Goal: Task Accomplishment & Management: Manage account settings

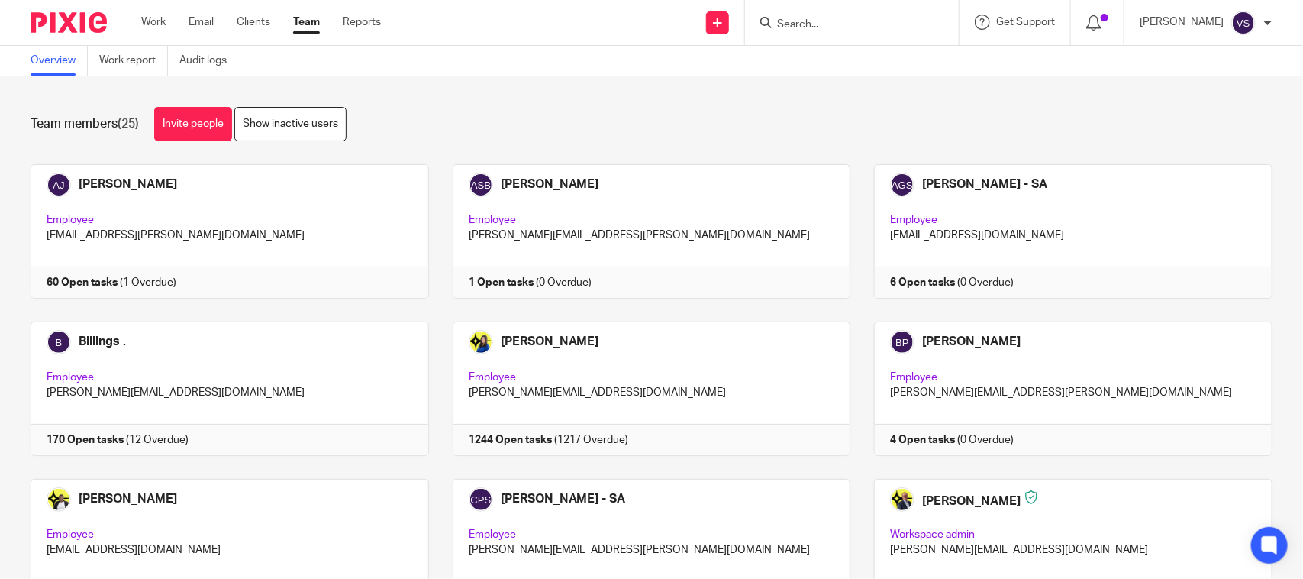
scroll to position [1036, 0]
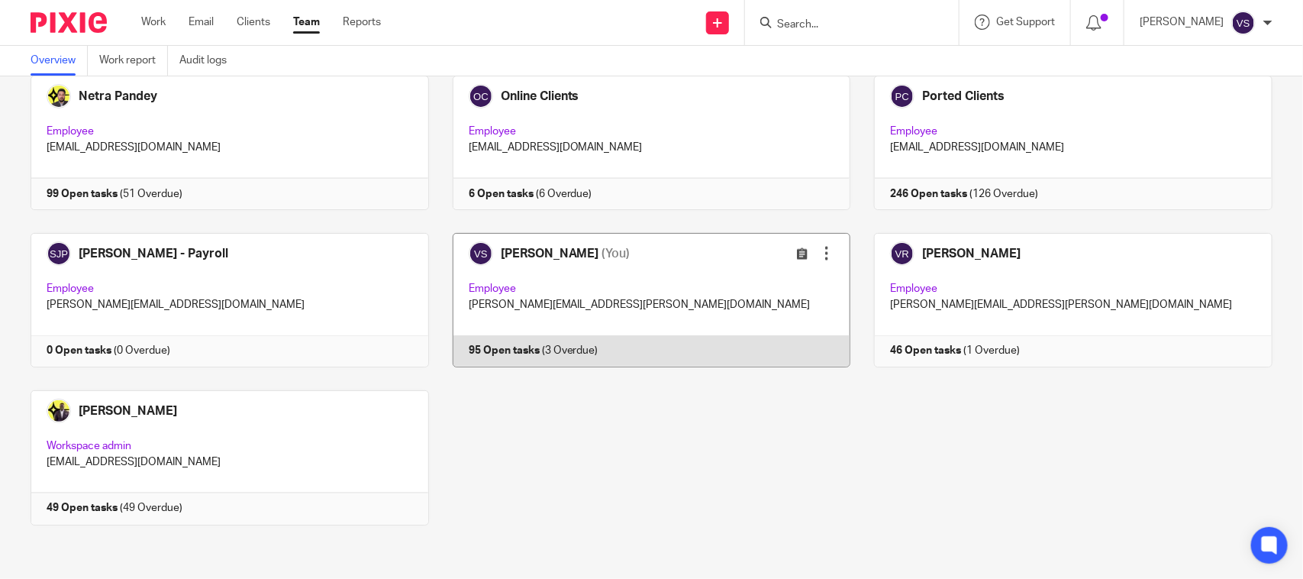
click at [553, 253] on link at bounding box center [640, 300] width 422 height 134
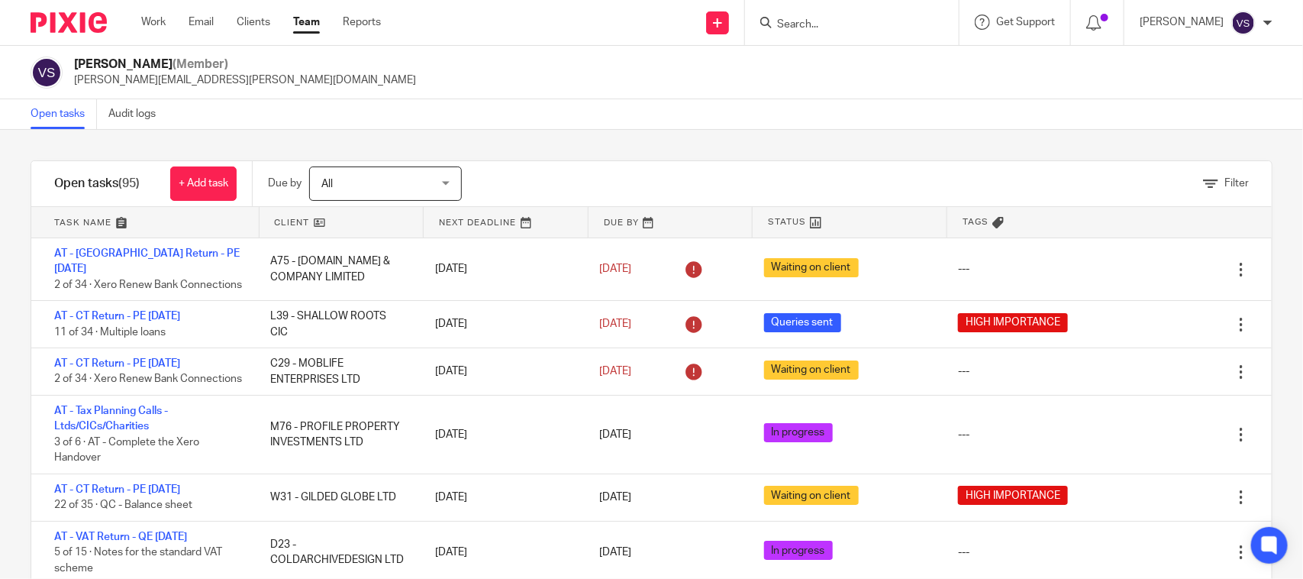
click at [742, 157] on div "Filter tasks Only show tasks matching all of these conditions 1 Client name Is …" at bounding box center [651, 354] width 1303 height 449
click at [721, 134] on div "Filter tasks Only show tasks matching all of these conditions 1 Client name Is …" at bounding box center [651, 354] width 1303 height 449
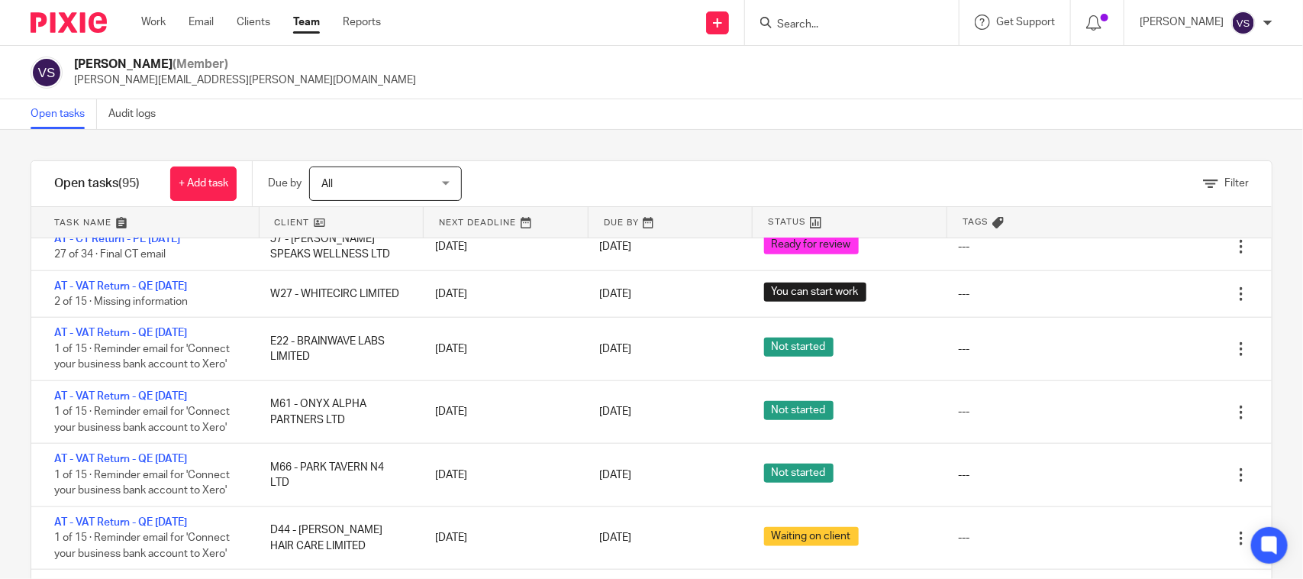
scroll to position [859, 0]
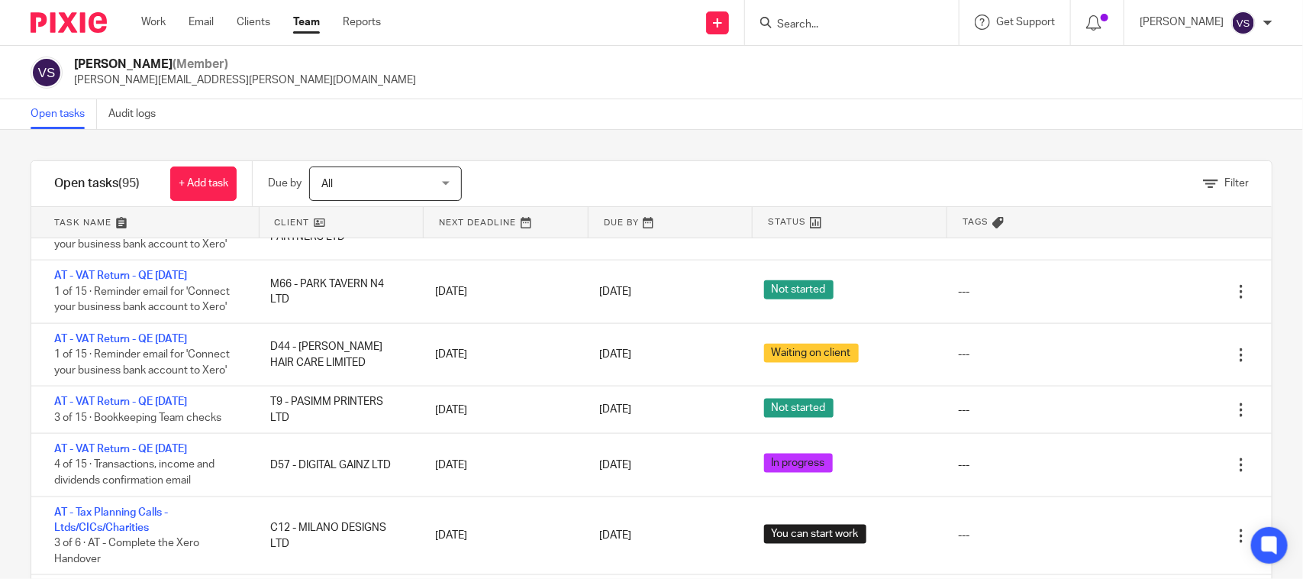
click at [870, 16] on form at bounding box center [856, 22] width 163 height 19
click at [868, 27] on input "Search" at bounding box center [843, 25] width 137 height 14
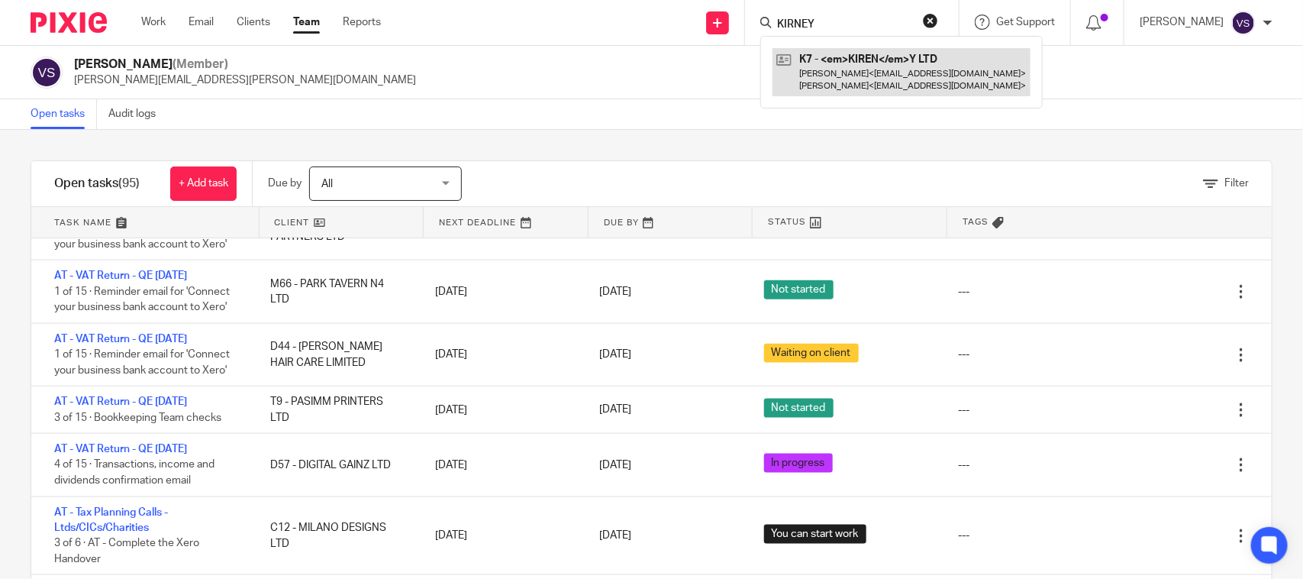
type input "KIRNEY"
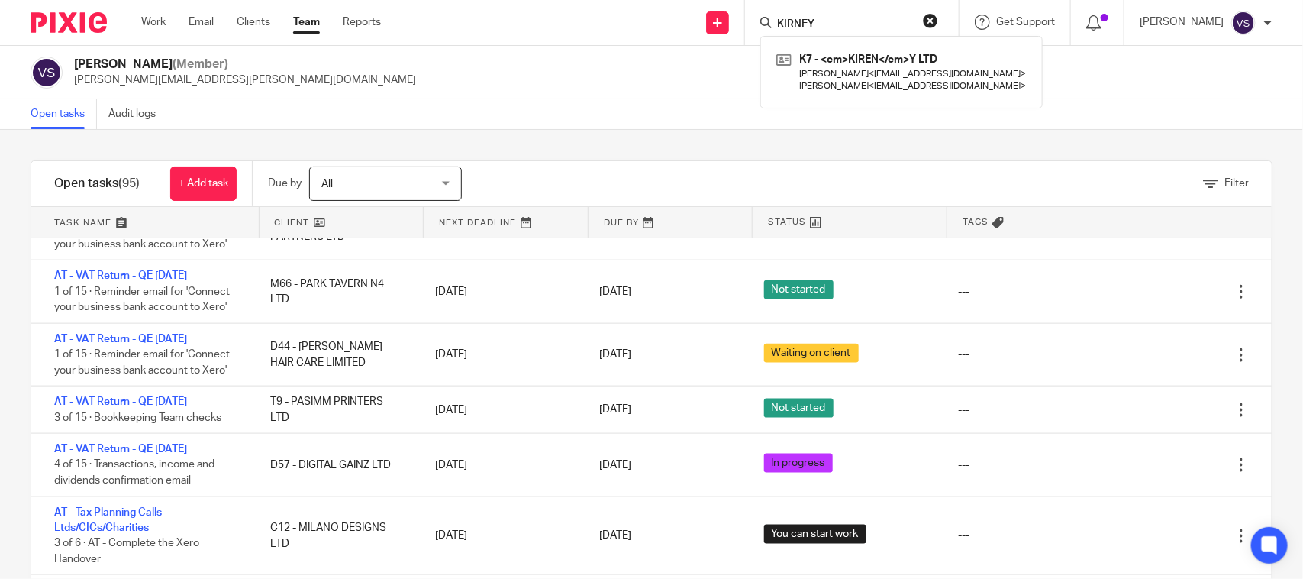
click at [321, 220] on link at bounding box center [341, 222] width 164 height 31
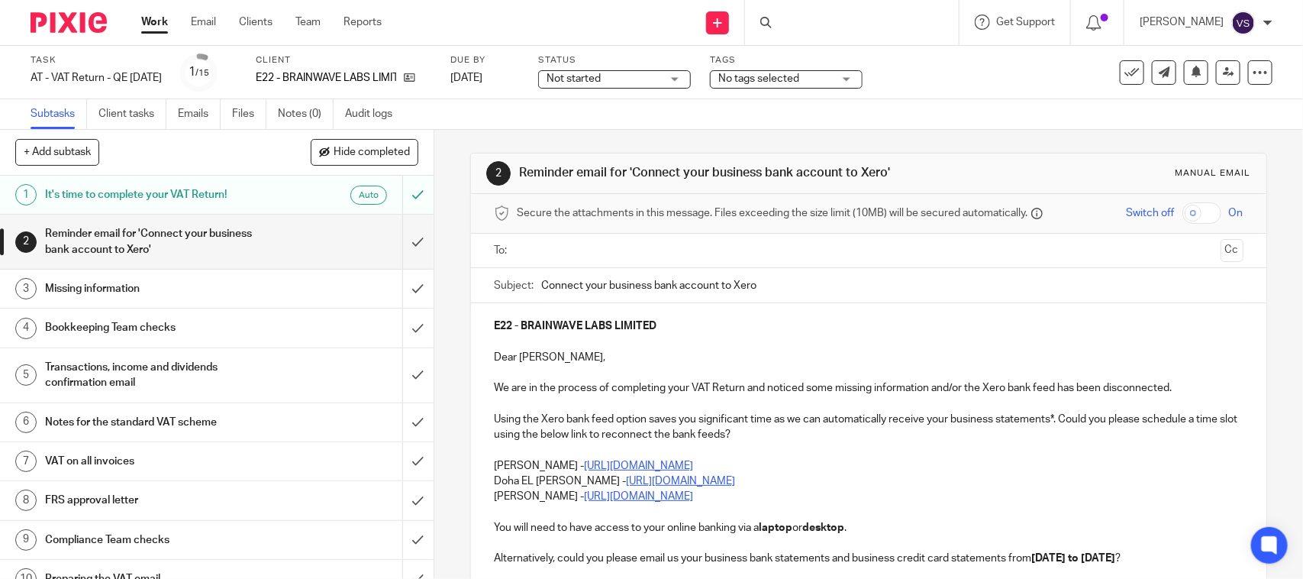
click at [184, 201] on h1 "It's time to complete your VAT Return!" at bounding box center [159, 194] width 228 height 23
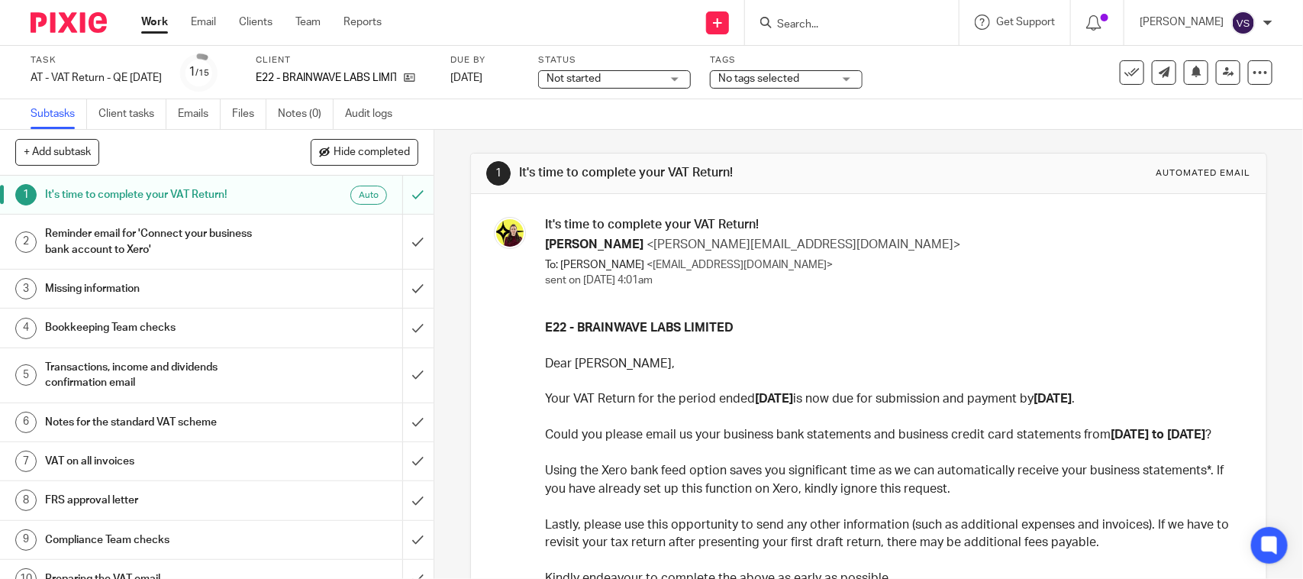
click at [139, 230] on h1 "Reminder email for 'Connect your business bank account to Xero'" at bounding box center [159, 241] width 228 height 39
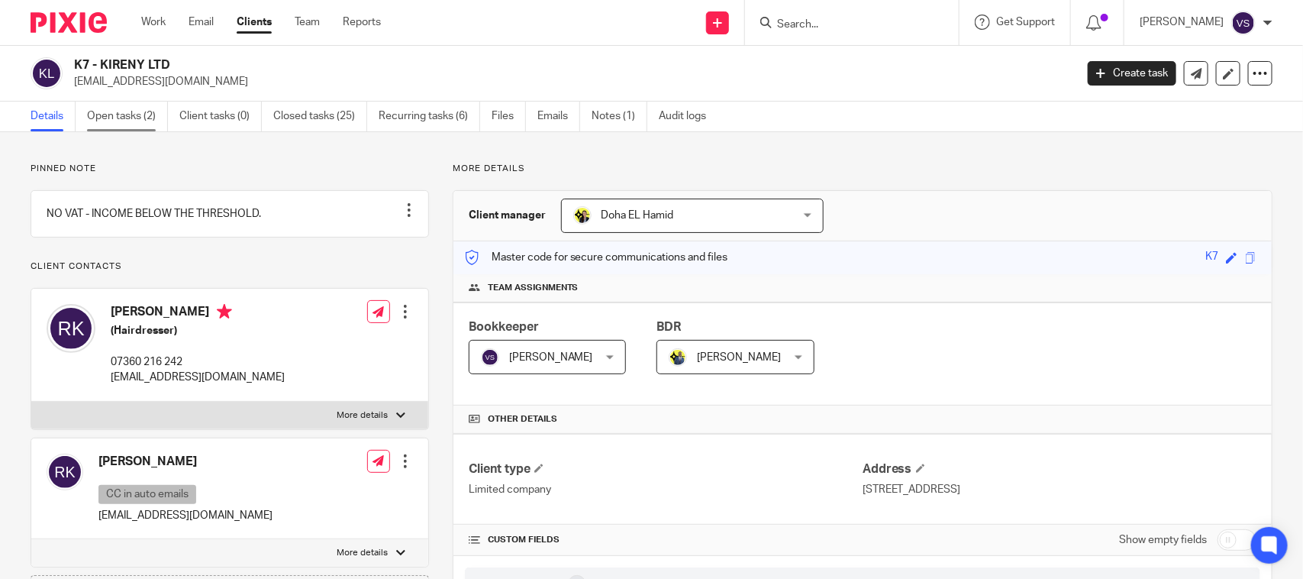
click at [139, 121] on link "Open tasks (2)" at bounding box center [127, 117] width 81 height 30
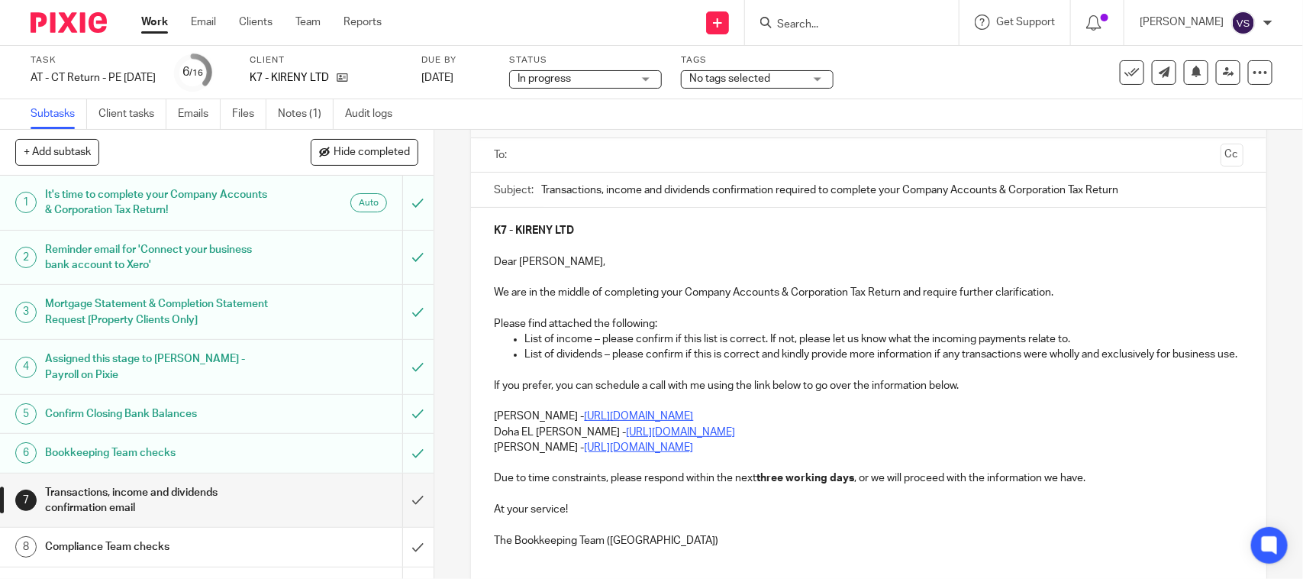
scroll to position [191, 0]
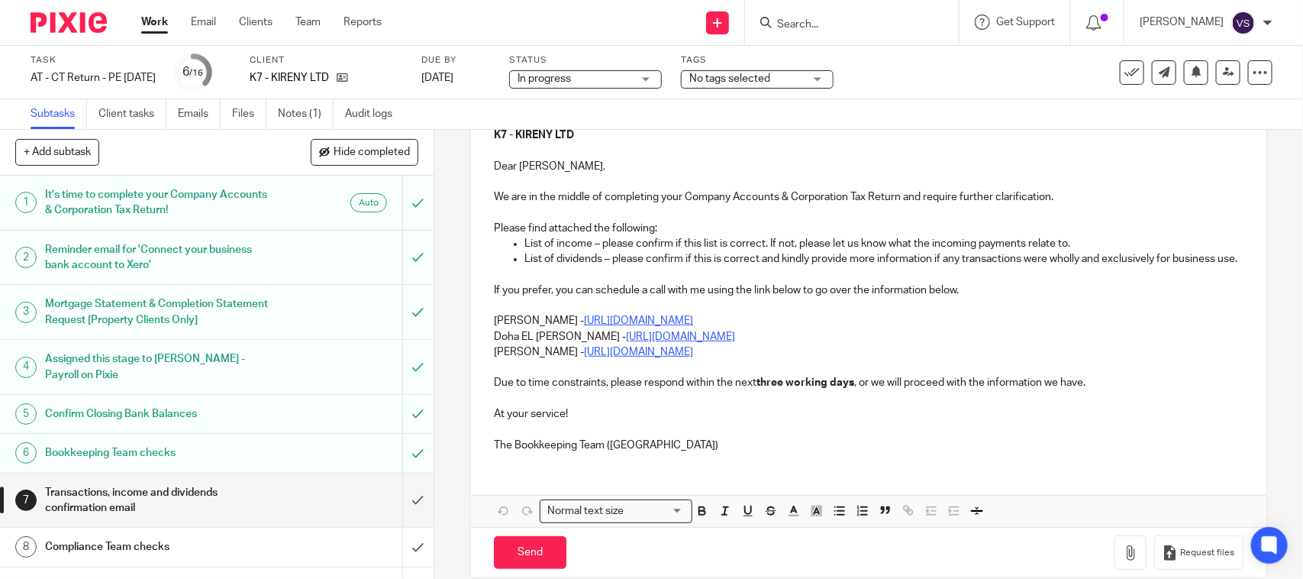
drag, startPoint x: 994, startPoint y: 89, endPoint x: 741, endPoint y: 182, distance: 269.7
click at [994, 89] on div "Task AT - CT Return - PE [DATE] Save AT - [GEOGRAPHIC_DATA] Return - PE [DATE] …" at bounding box center [548, 72] width 1035 height 37
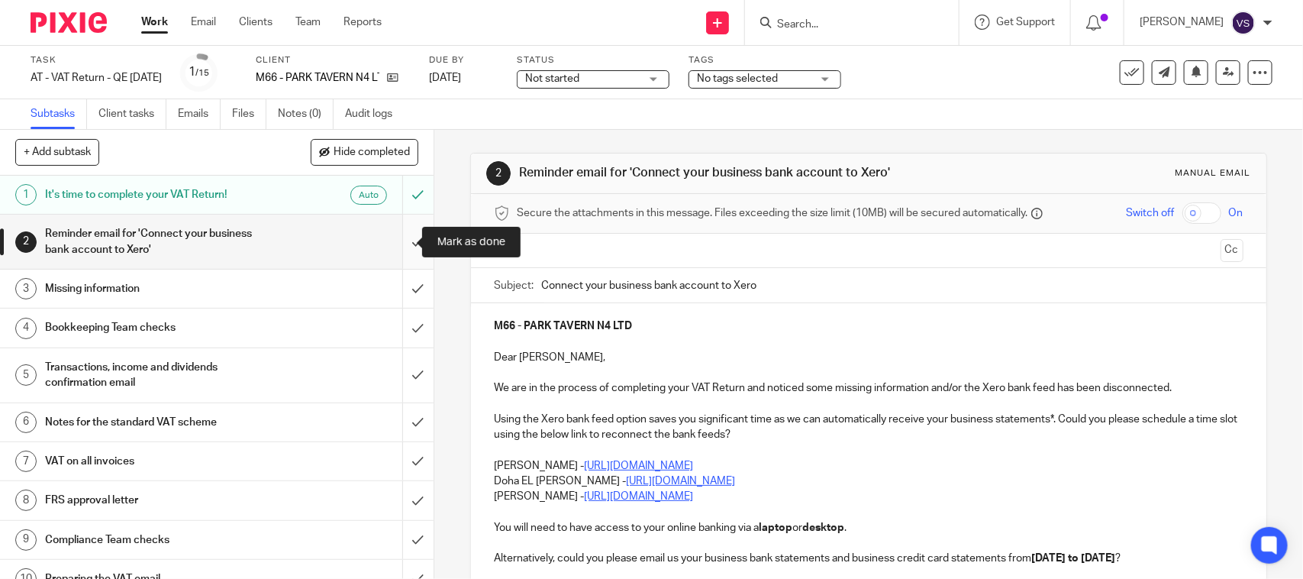
click at [403, 238] on input "submit" at bounding box center [216, 241] width 433 height 54
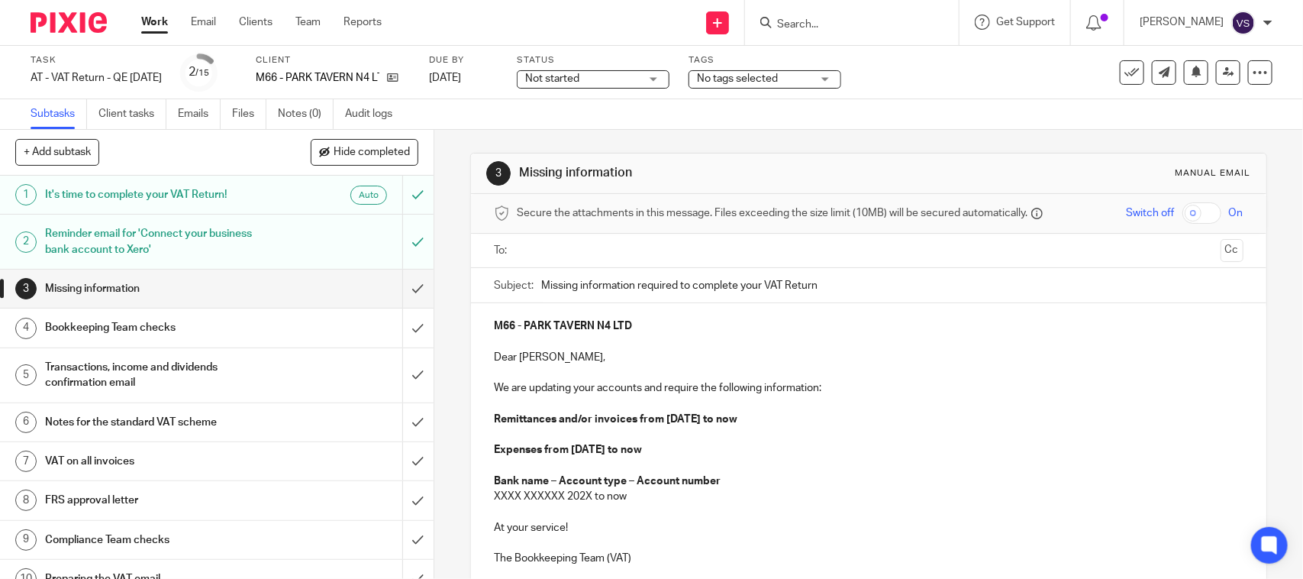
click at [800, 27] on input "Search" at bounding box center [843, 25] width 137 height 14
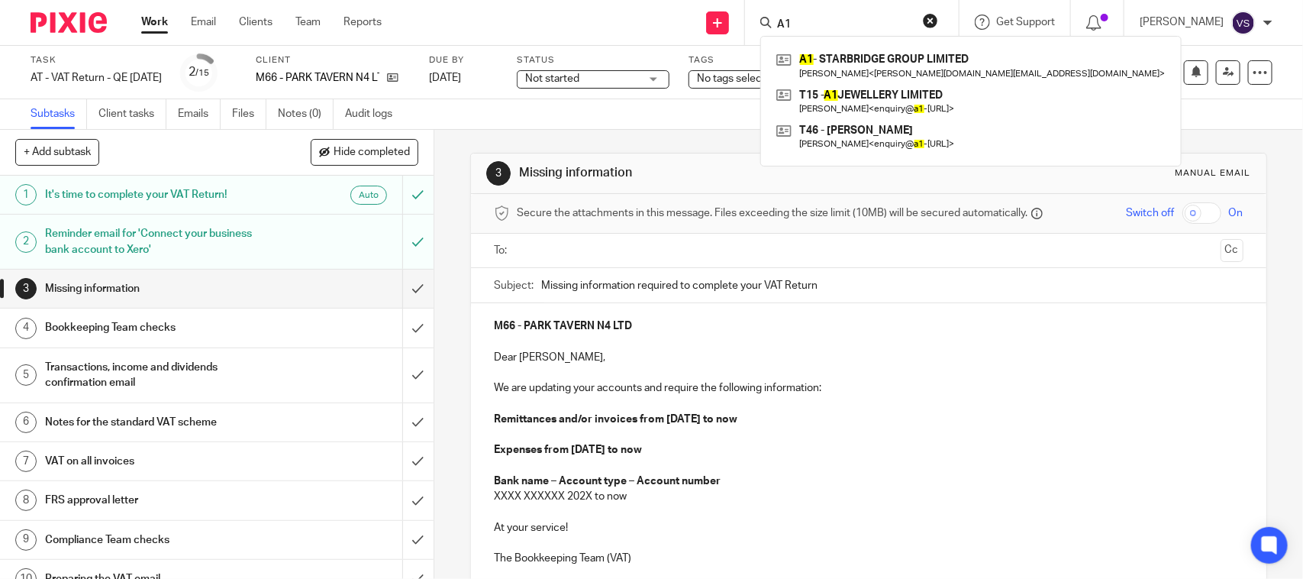
type input "A1"
drag, startPoint x: 811, startPoint y: 23, endPoint x: 785, endPoint y: 20, distance: 26.9
click at [785, 20] on input "A1" at bounding box center [843, 25] width 137 height 14
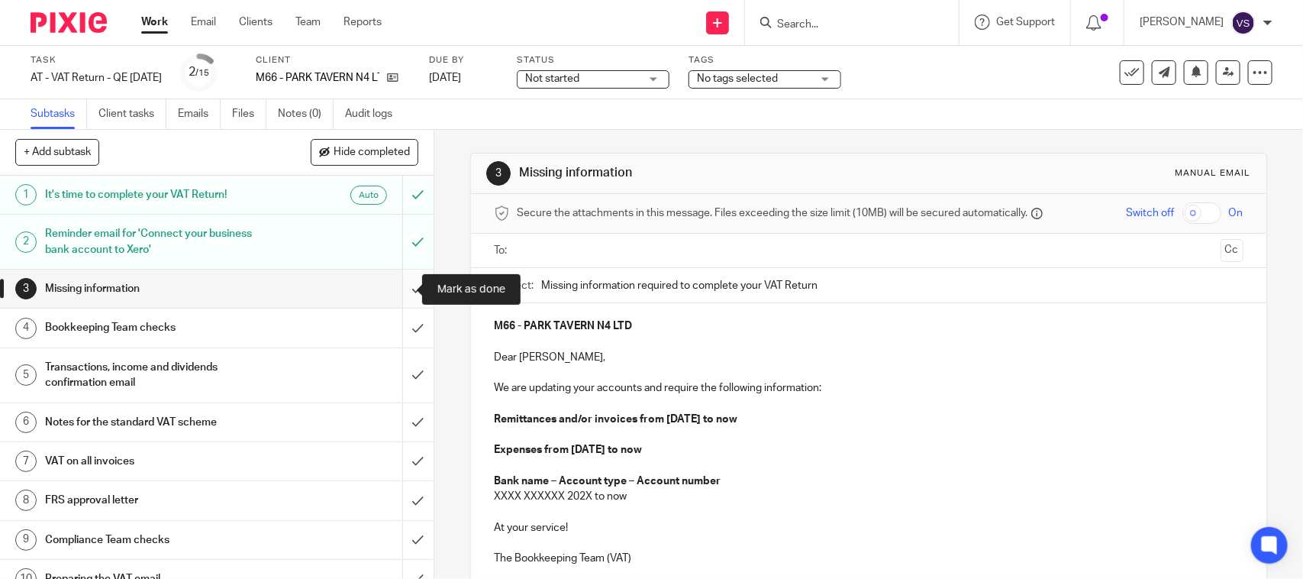
click at [395, 290] on input "submit" at bounding box center [216, 288] width 433 height 38
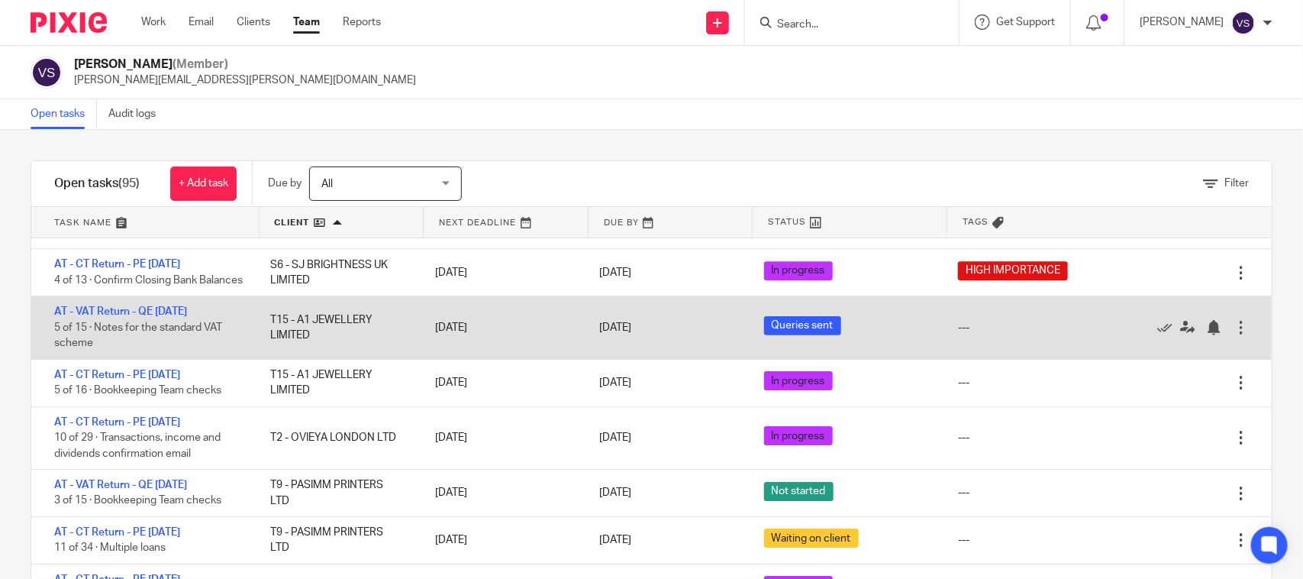
scroll to position [4833, 0]
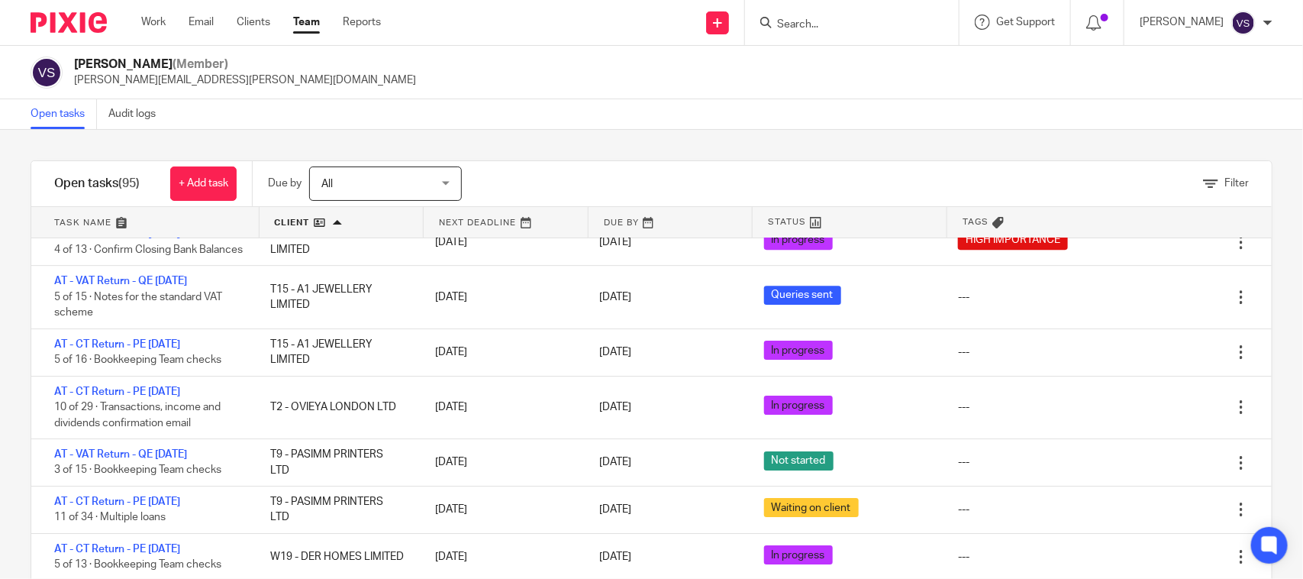
click at [834, 21] on input "Search" at bounding box center [843, 25] width 137 height 14
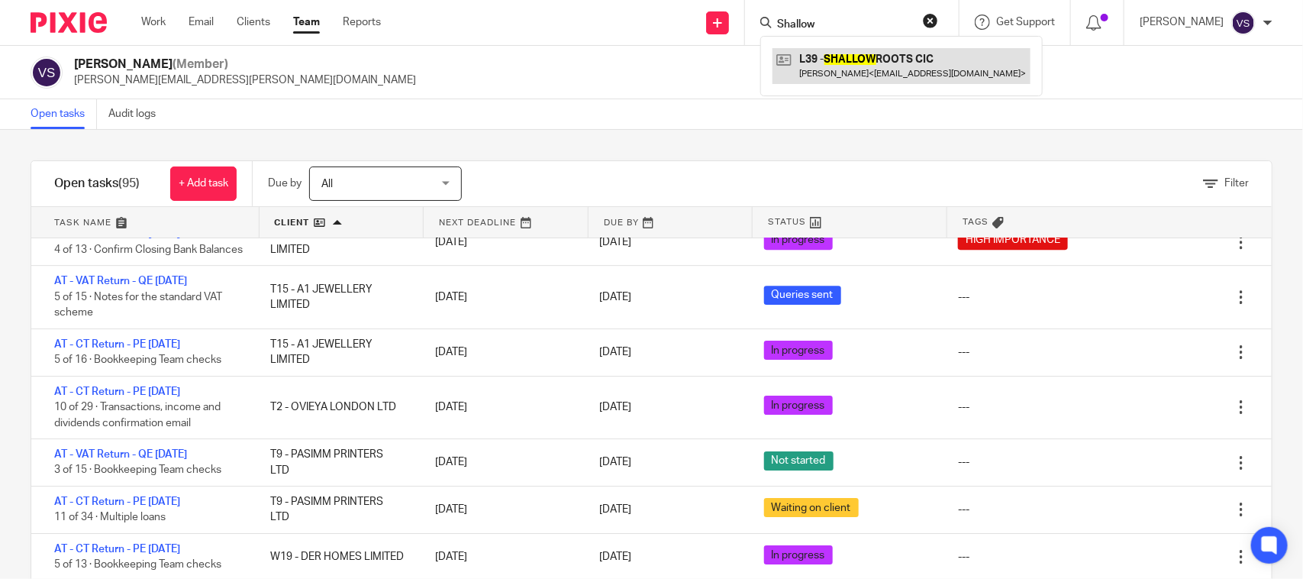
type input "Shallow"
click at [611, 78] on div "Vaibhav Solanki (Member) vaibhav.solanki@confiancebizsol.com" at bounding box center [652, 72] width 1242 height 32
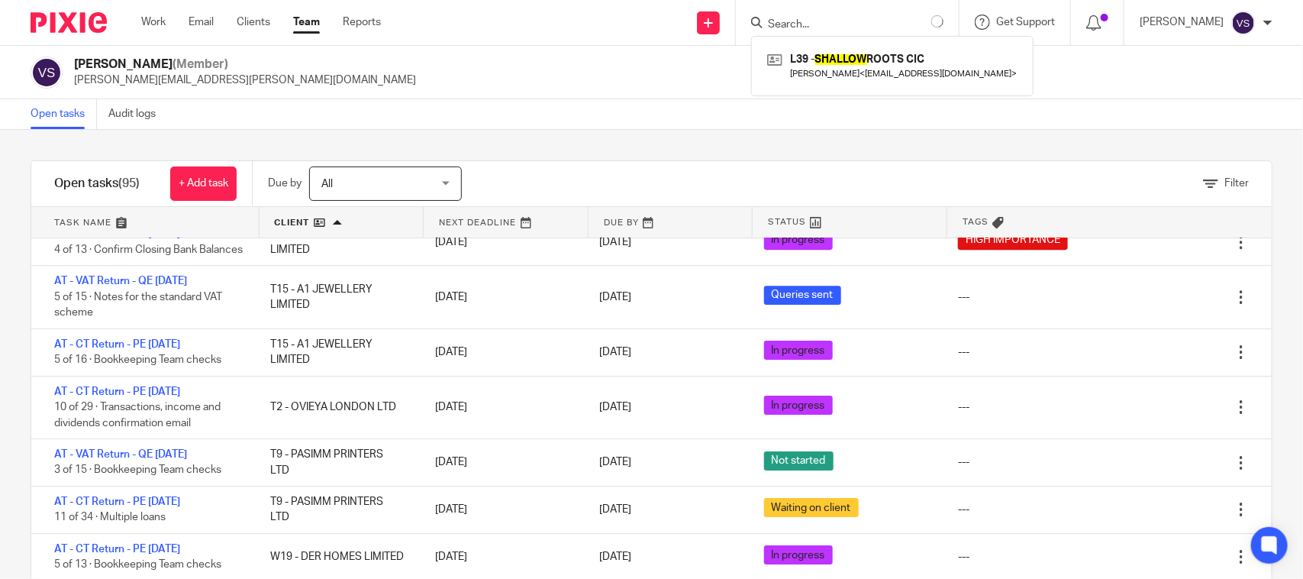
click at [619, 66] on div "Vaibhav Solanki (Member) vaibhav.solanki@confiancebizsol.com" at bounding box center [652, 72] width 1242 height 32
click at [869, 25] on input "Search" at bounding box center [843, 25] width 137 height 14
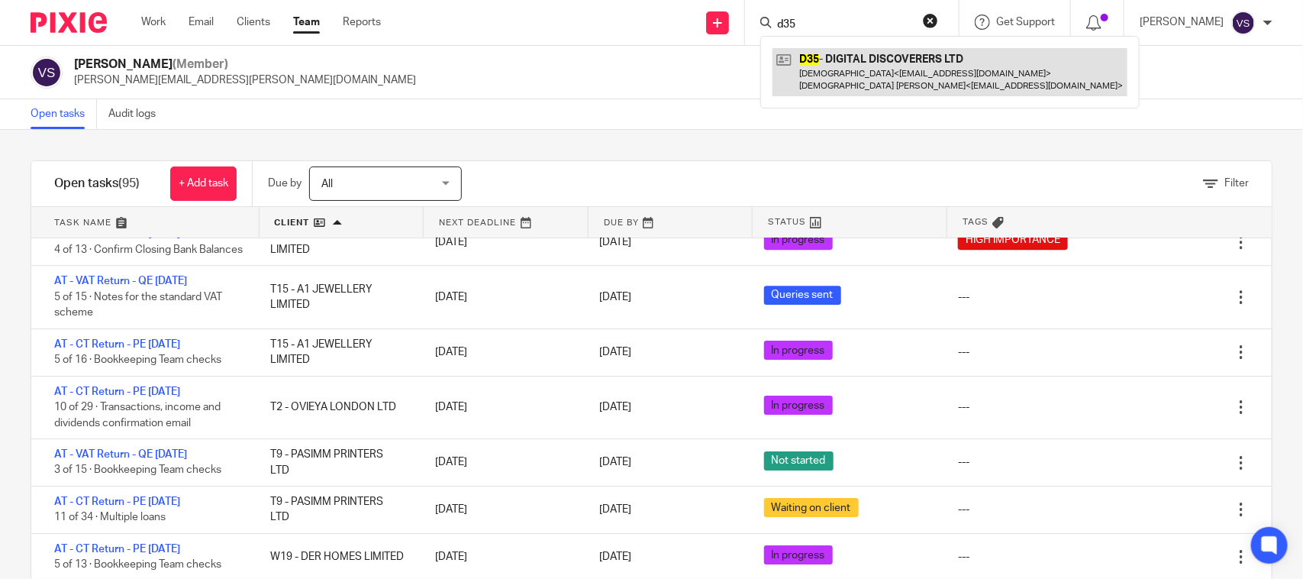
type input "d35"
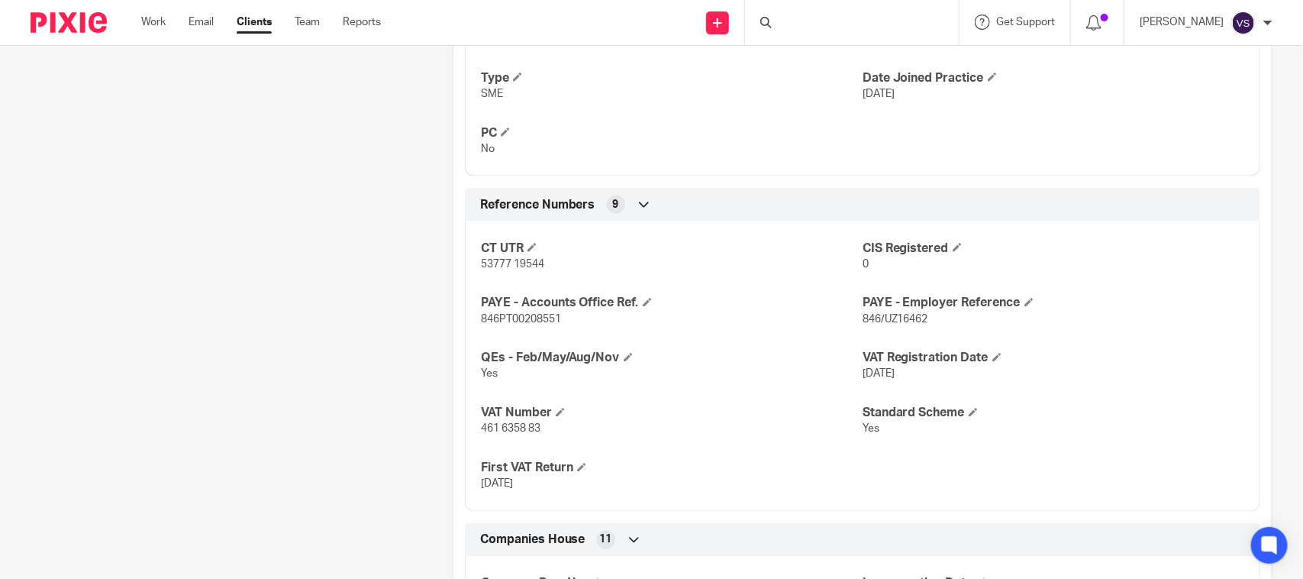
scroll to position [1431, 0]
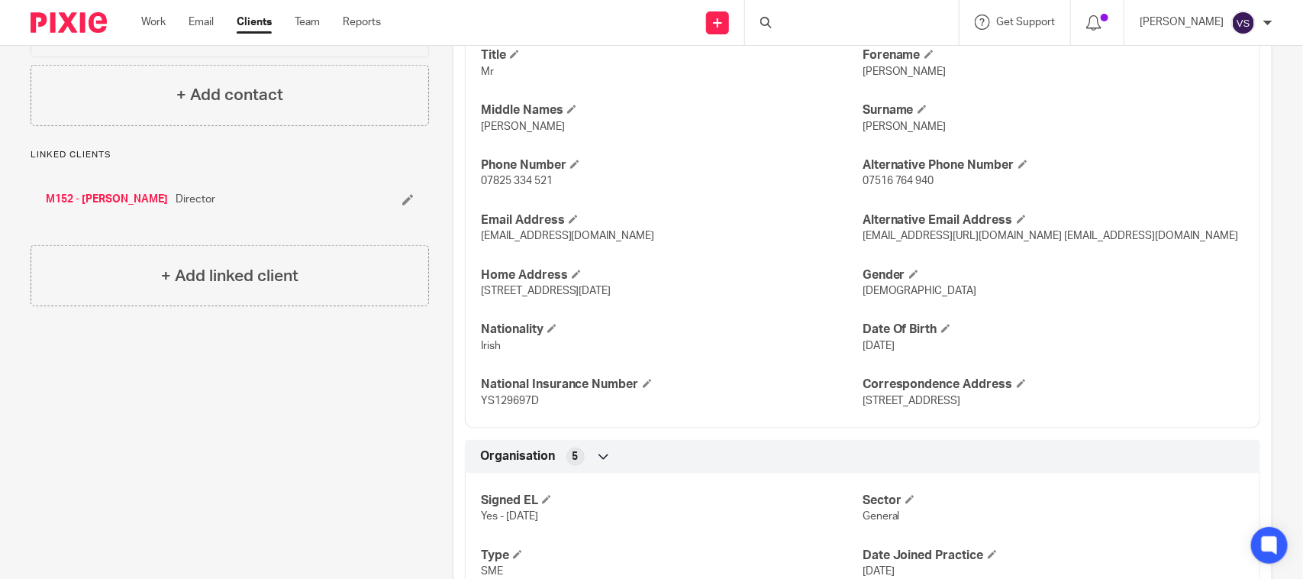
scroll to position [954, 0]
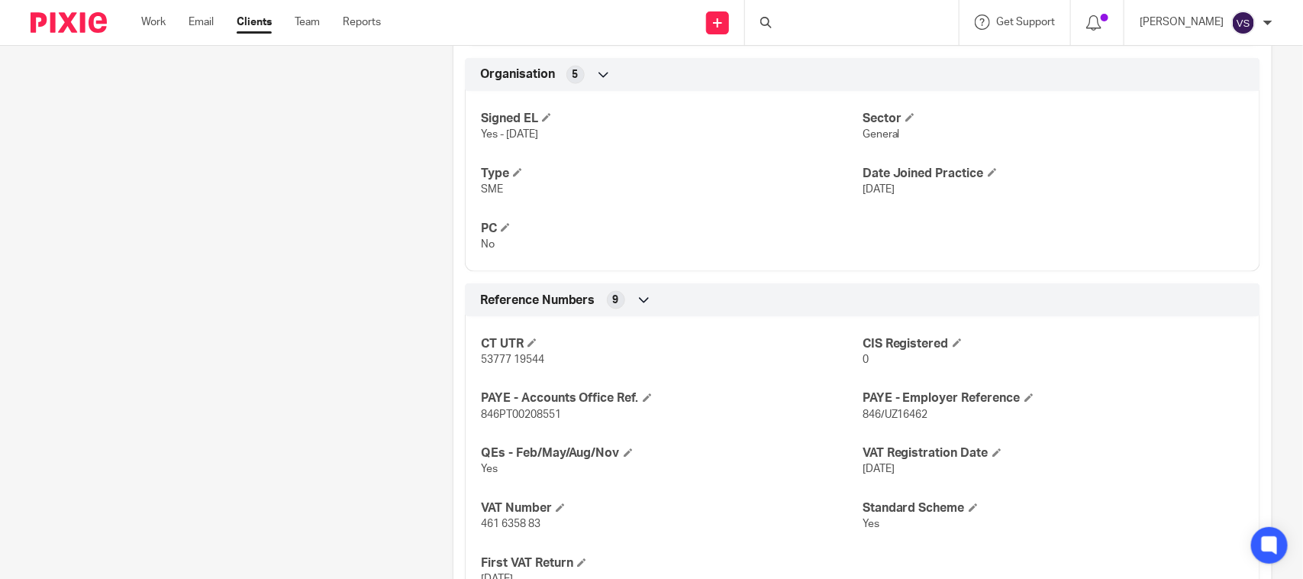
click at [276, 253] on div "Pinned note The client has sent Bookers invoices from June 2024, please ensure …" at bounding box center [218, 154] width 422 height 1890
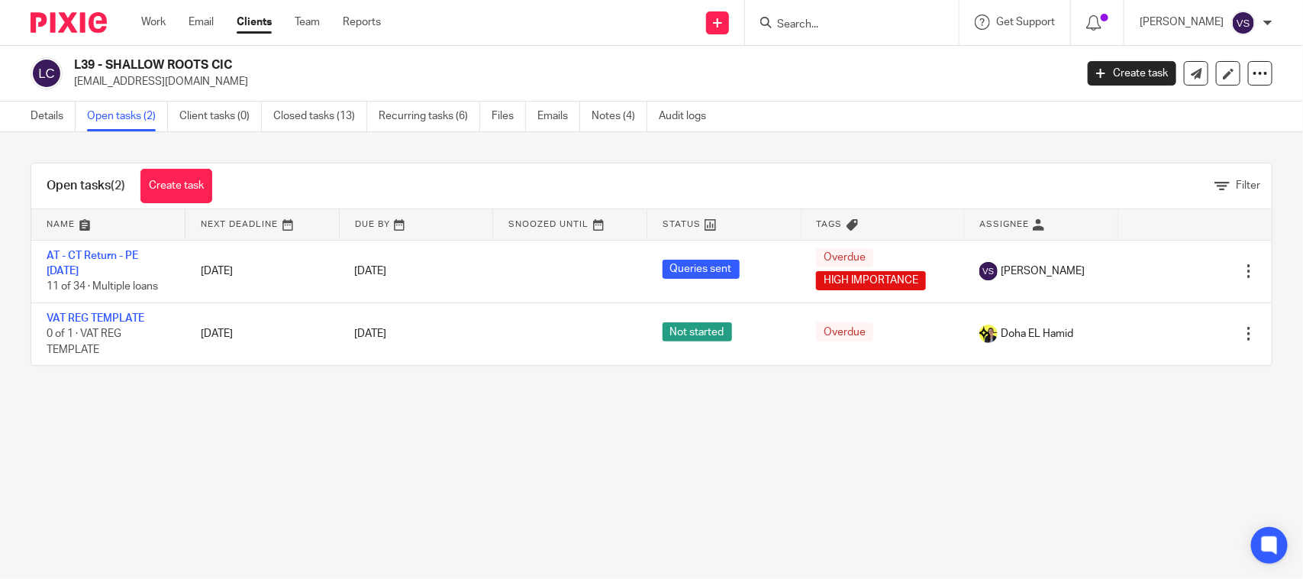
click at [378, 464] on main "L39 - SHALLOW ROOTS CIC [EMAIL_ADDRESS][DOMAIN_NAME] Create task Update from Co…" at bounding box center [651, 289] width 1303 height 579
click at [847, 109] on div "Details Open tasks (2) Client tasks (0) Closed tasks (13) Recurring tasks (6) F…" at bounding box center [651, 117] width 1303 height 31
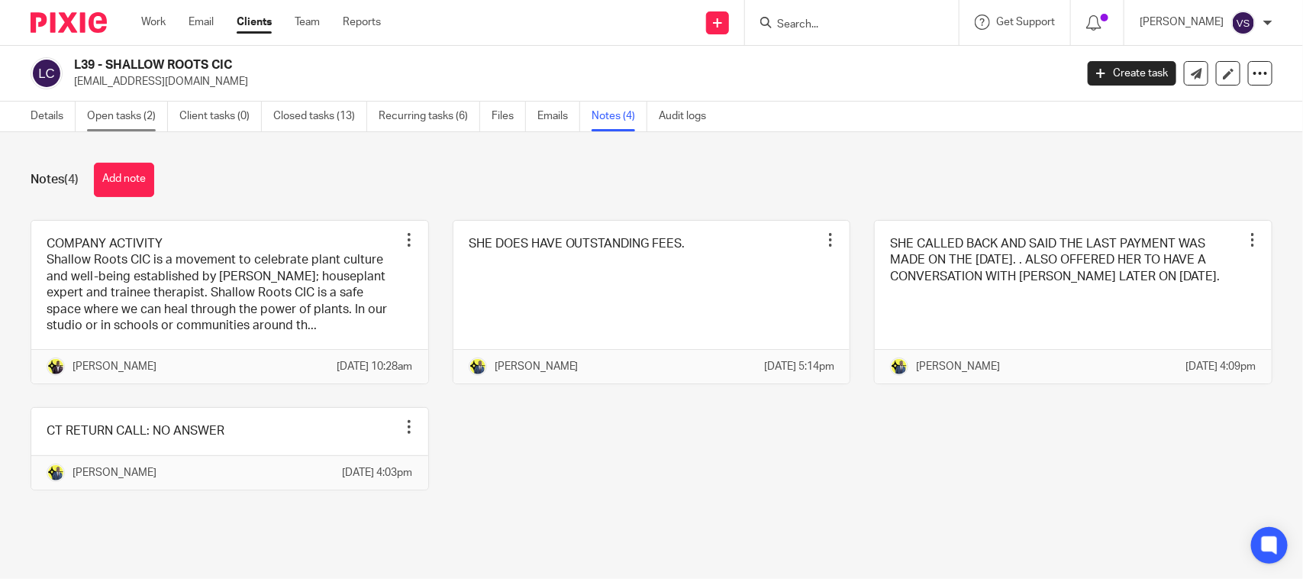
click at [118, 116] on link "Open tasks (2)" at bounding box center [127, 117] width 81 height 30
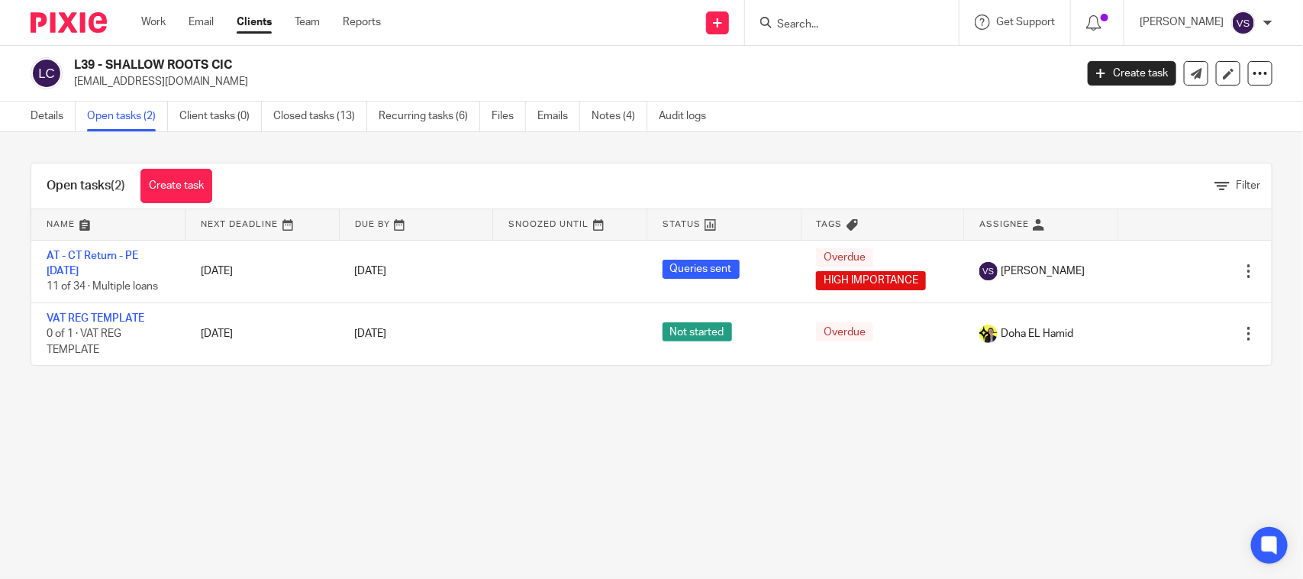
click at [114, 258] on link "AT - CT Return - PE [DATE]" at bounding box center [93, 263] width 92 height 26
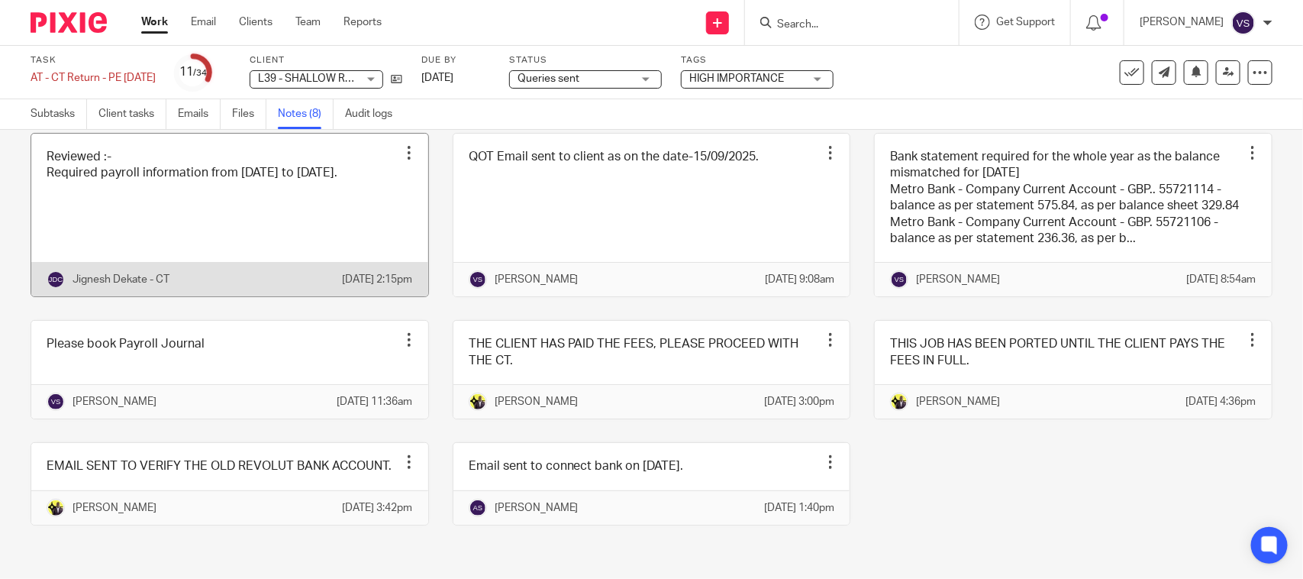
scroll to position [55, 0]
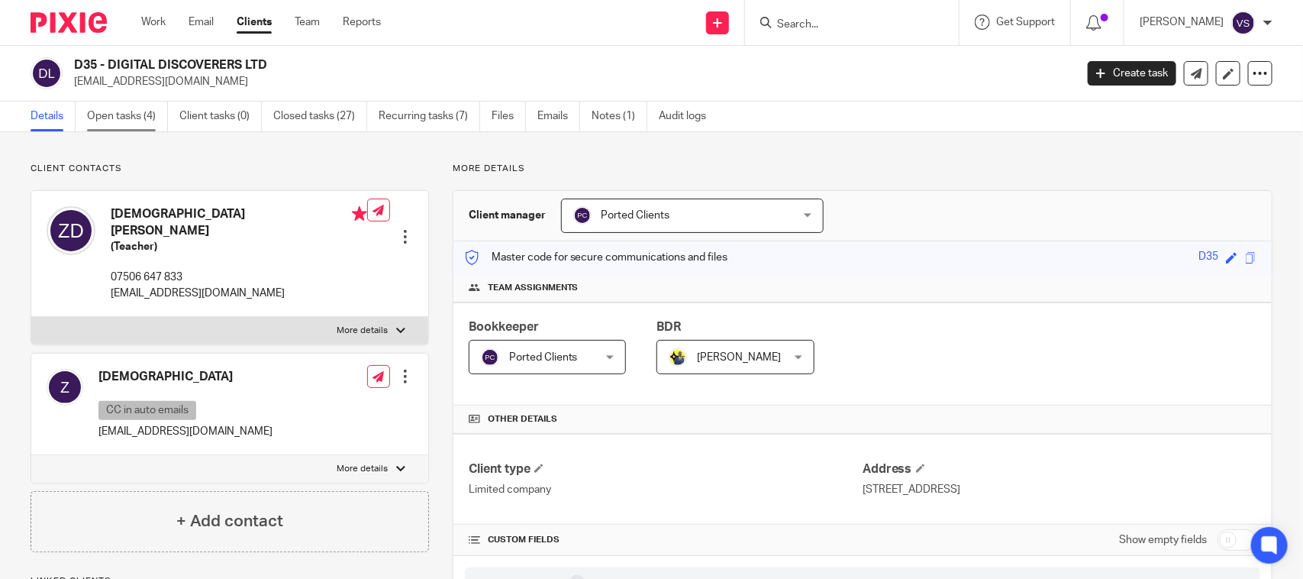
click at [149, 114] on link "Open tasks (4)" at bounding box center [127, 117] width 81 height 30
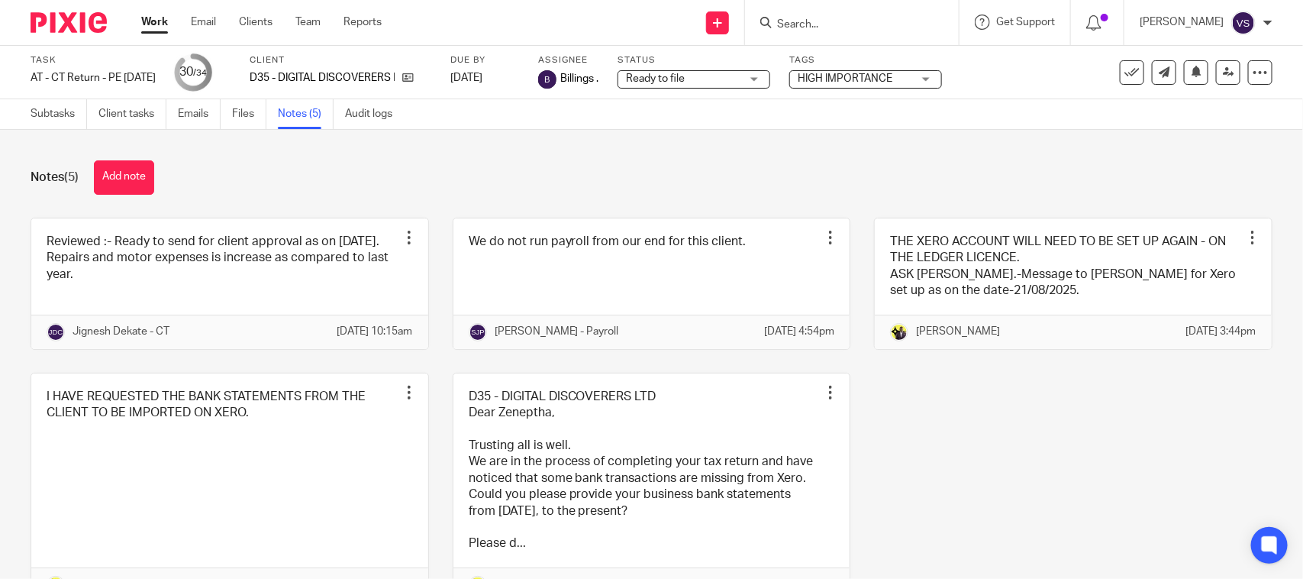
click at [815, 25] on input "Search" at bounding box center [843, 25] width 137 height 14
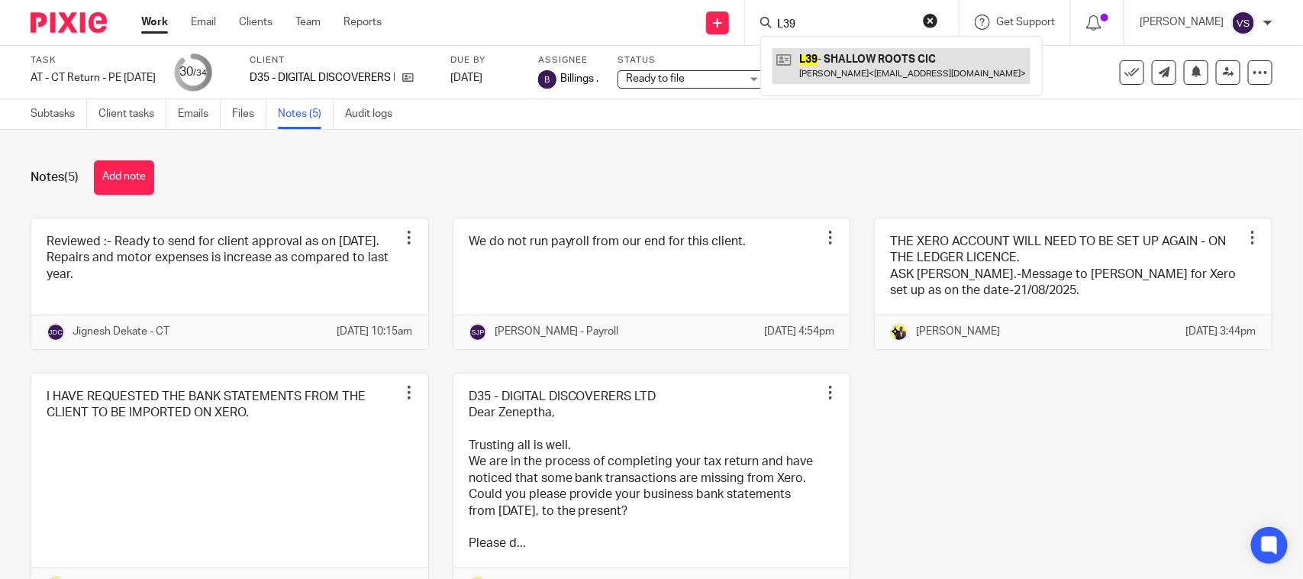
type input "L39"
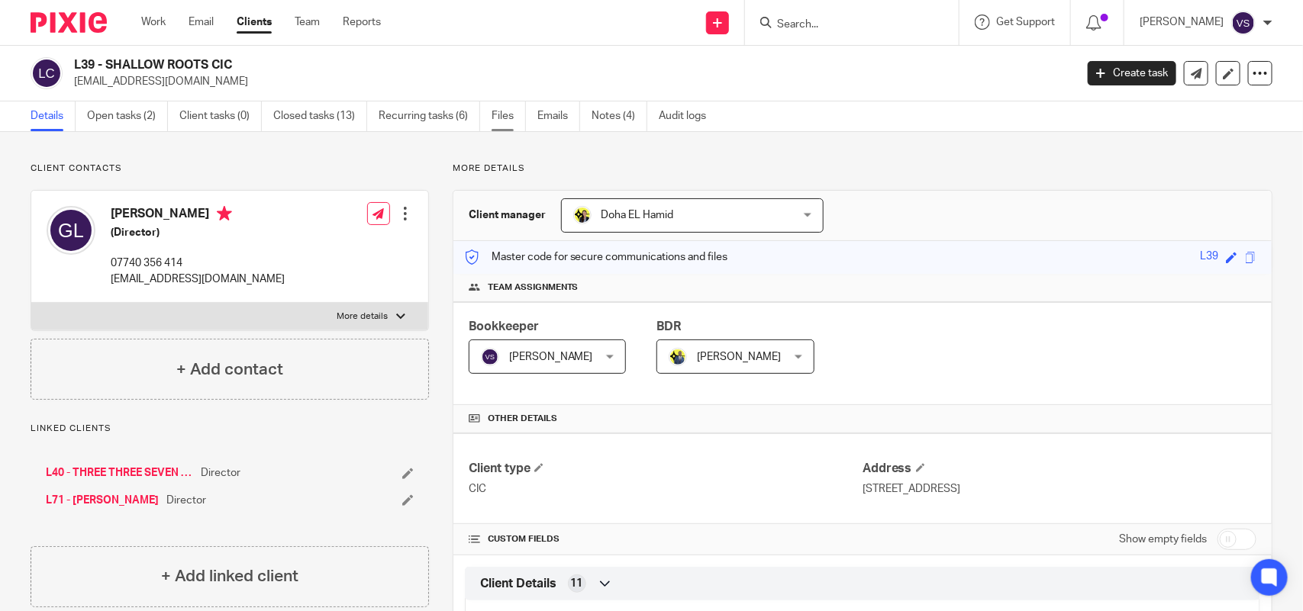
click at [504, 111] on link "Files" at bounding box center [509, 117] width 34 height 30
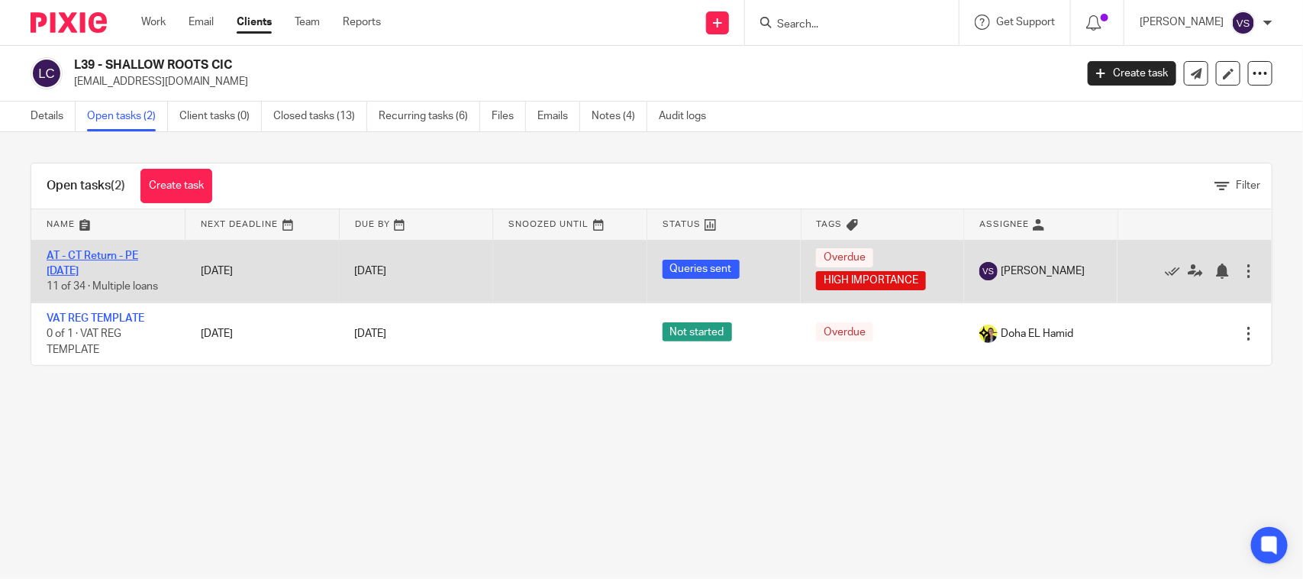
click at [76, 256] on link "AT - CT Return - PE [DATE]" at bounding box center [93, 263] width 92 height 26
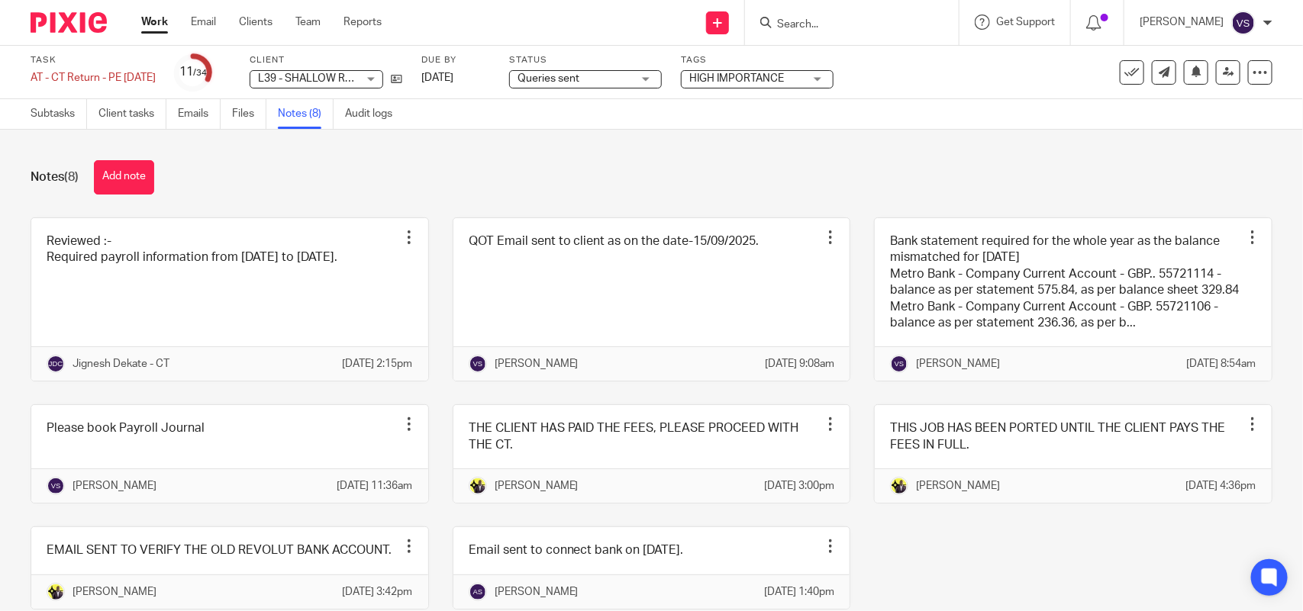
click at [1268, 19] on div at bounding box center [1267, 22] width 9 height 9
click at [529, 189] on div "Notes (8) Add note" at bounding box center [652, 177] width 1242 height 34
click at [836, 16] on form at bounding box center [856, 22] width 163 height 19
click at [840, 24] on input "Search" at bounding box center [843, 25] width 137 height 14
click at [811, 29] on input "L39" at bounding box center [843, 25] width 137 height 14
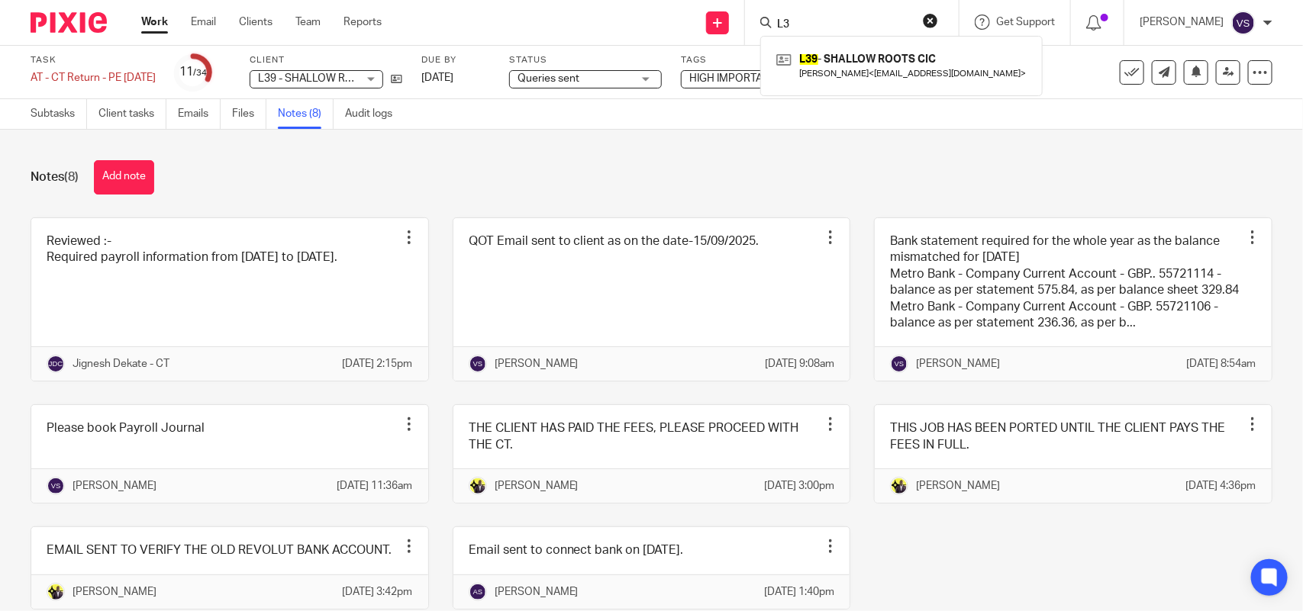
type input "L"
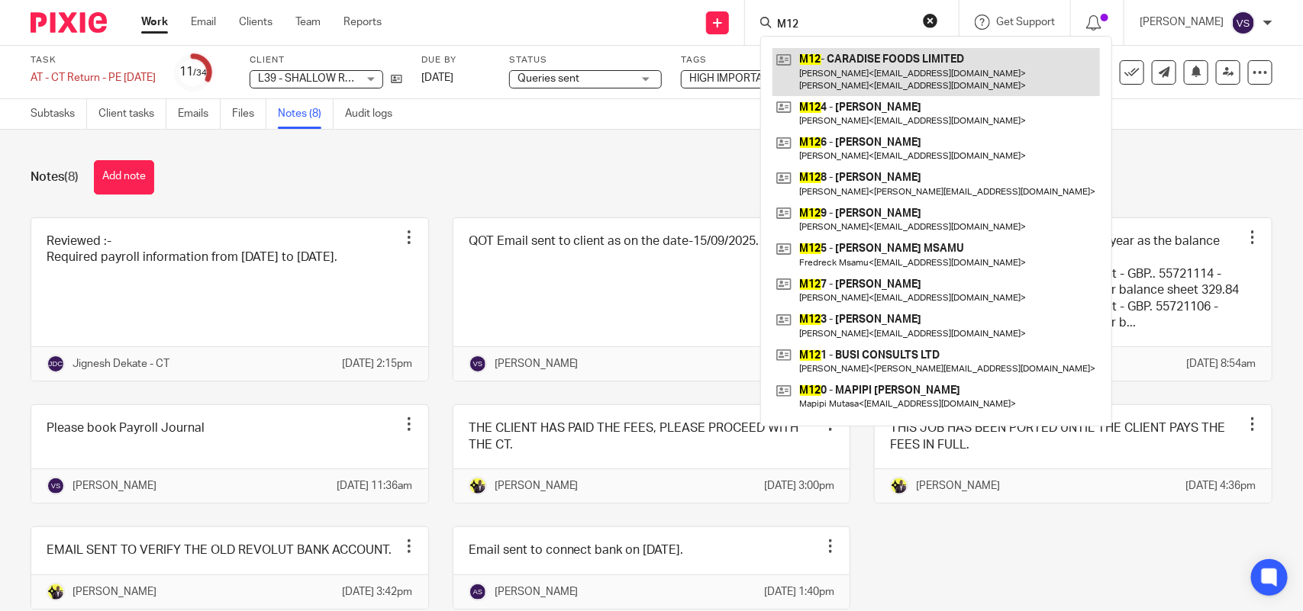
type input "M12"
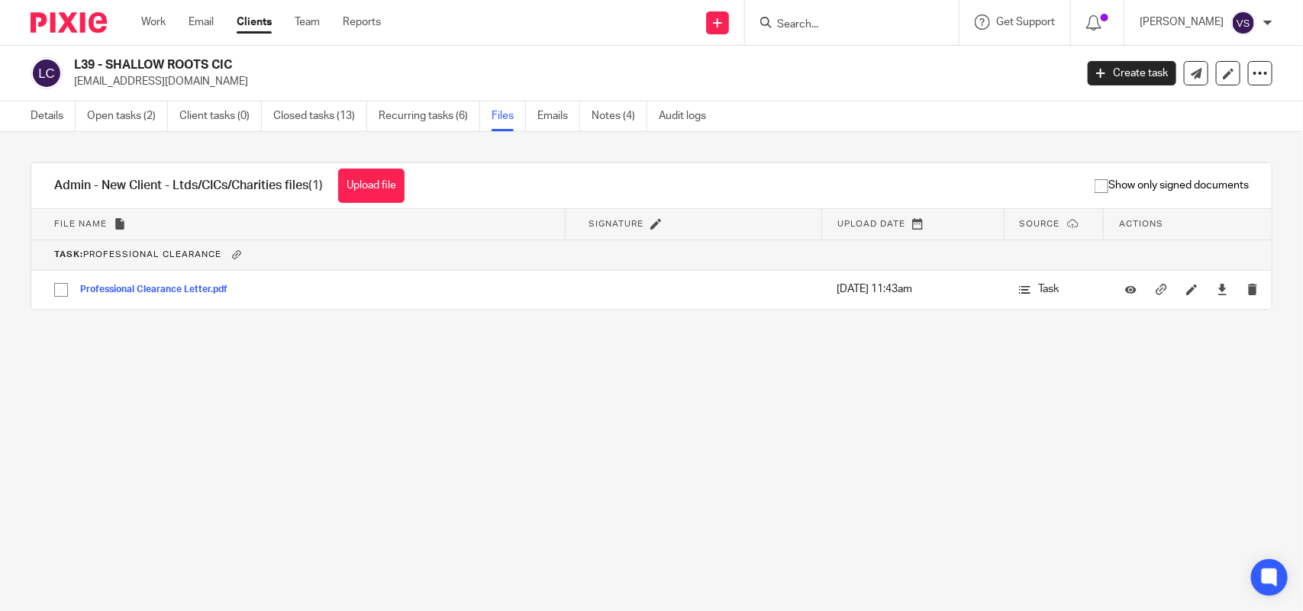
click at [369, 466] on main "L39 - SHALLOW ROOTS CIC [EMAIL_ADDRESS][DOMAIN_NAME] Create task Update from Co…" at bounding box center [651, 305] width 1303 height 611
click at [385, 179] on button "Upload file" at bounding box center [371, 186] width 66 height 34
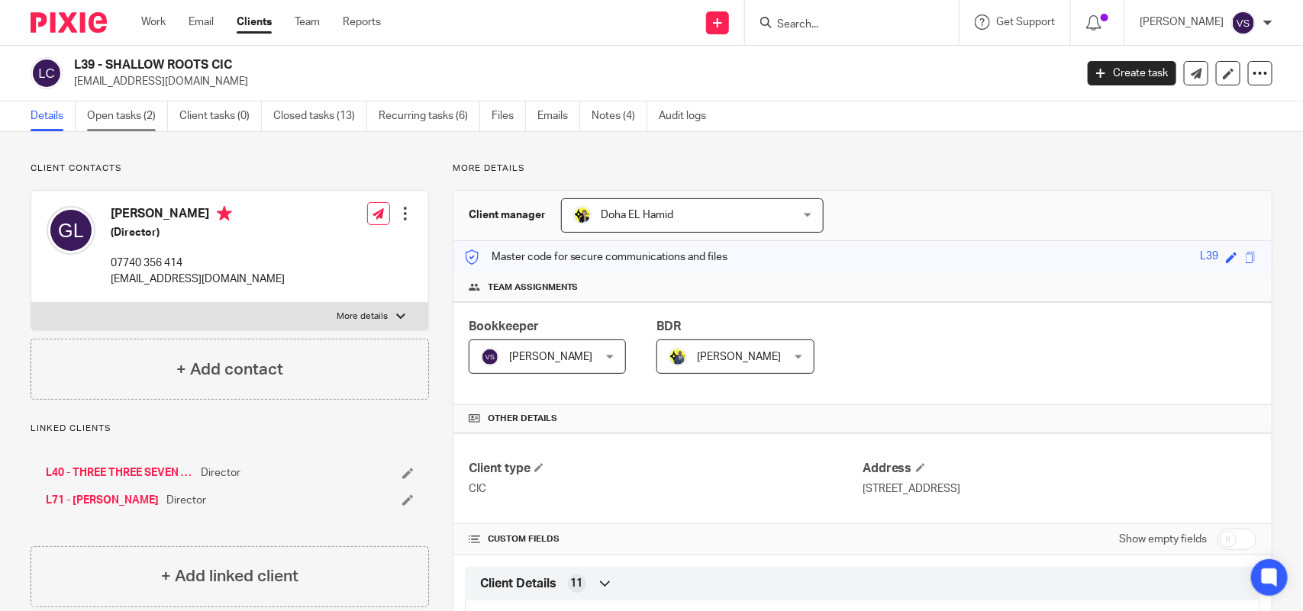
click at [134, 113] on link "Open tasks (2)" at bounding box center [127, 117] width 81 height 30
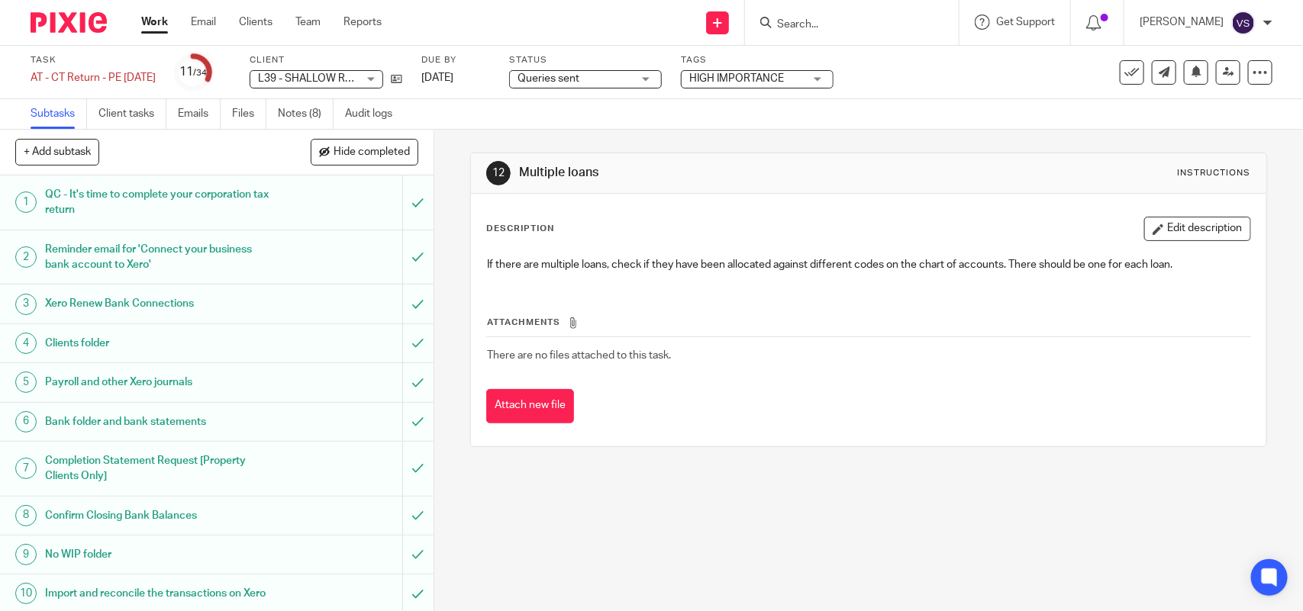
click at [821, 19] on input "Search" at bounding box center [843, 25] width 137 height 14
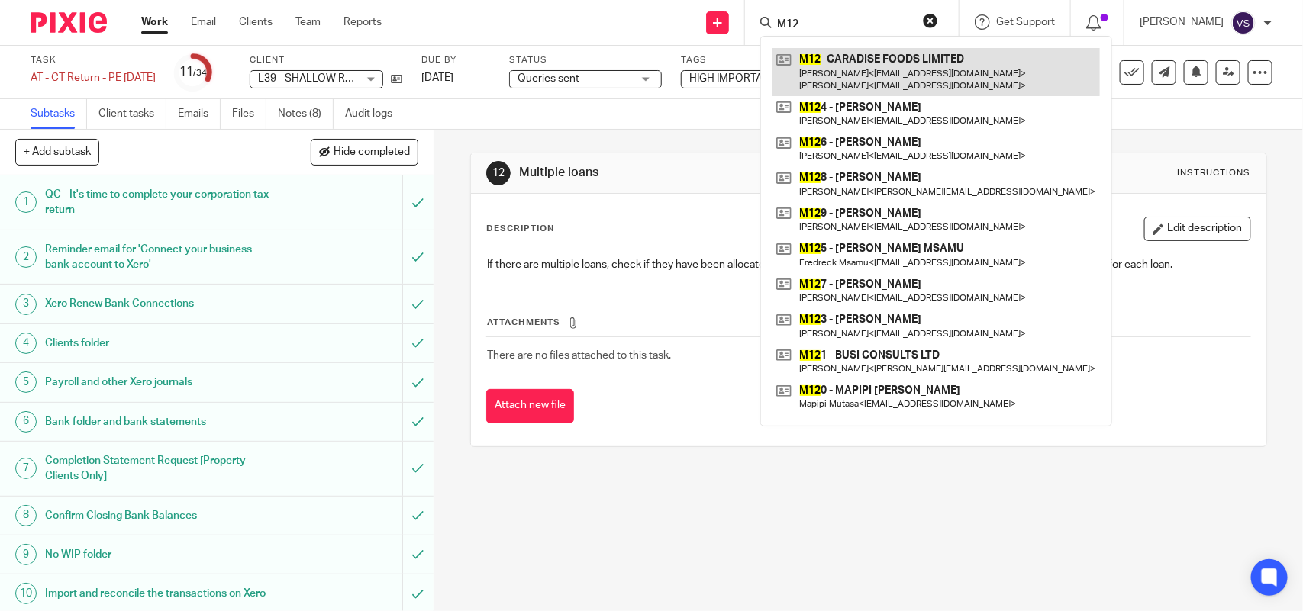
type input "M12"
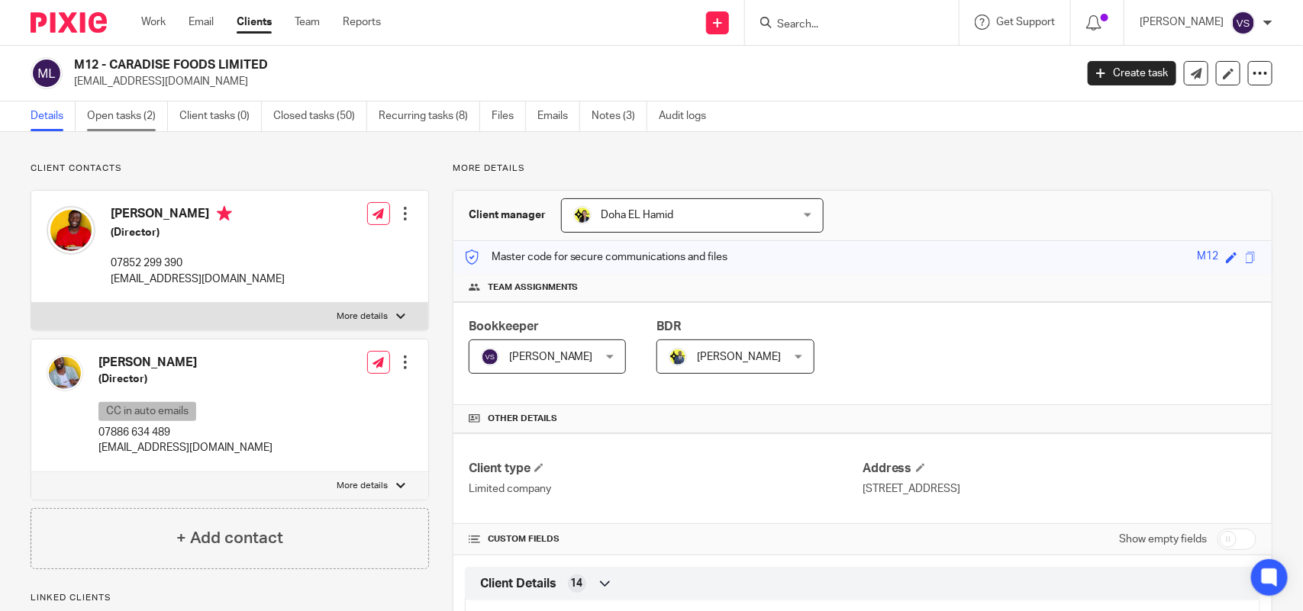
click at [111, 118] on link "Open tasks (2)" at bounding box center [127, 117] width 81 height 30
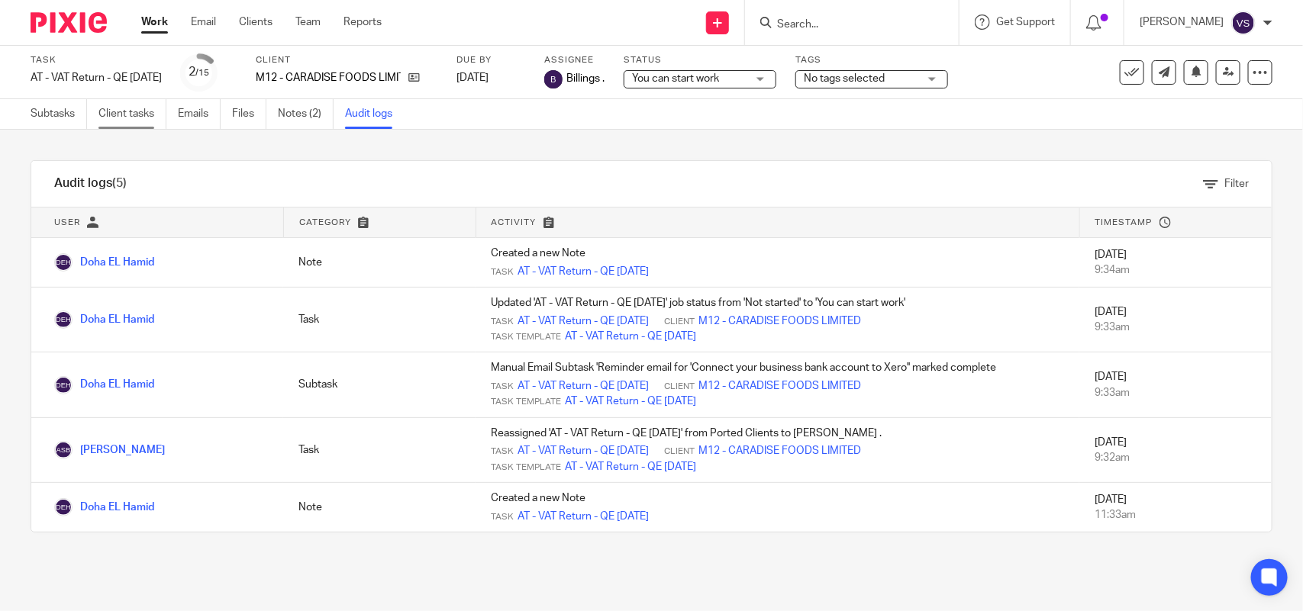
click at [135, 109] on link "Client tasks" at bounding box center [132, 114] width 68 height 30
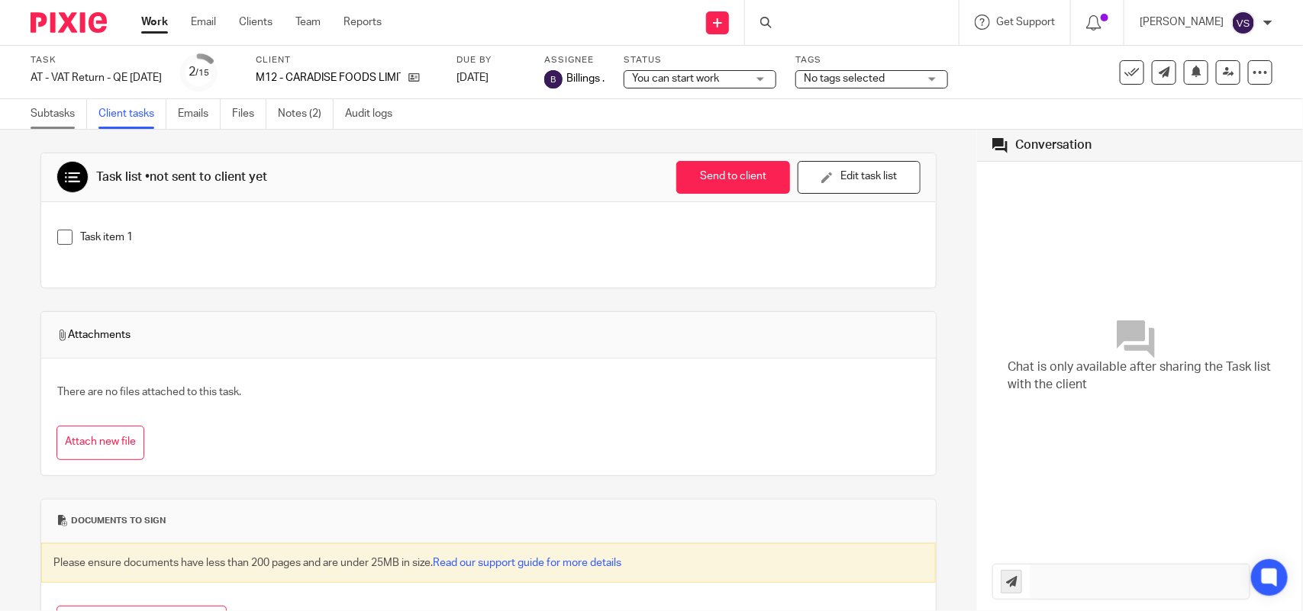
click at [52, 113] on link "Subtasks" at bounding box center [59, 114] width 56 height 30
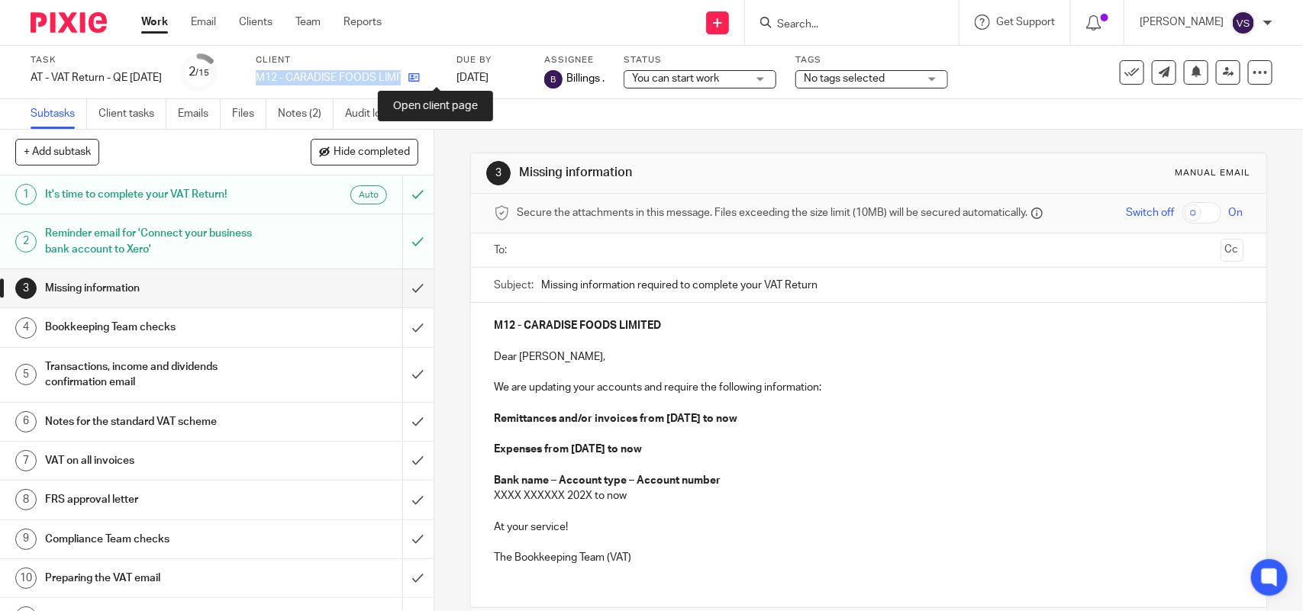
drag, startPoint x: 276, startPoint y: 73, endPoint x: 430, endPoint y: 76, distance: 154.2
click at [430, 76] on div "Task AT - VAT Return - QE 31-08-2025 Save AT - VAT Return - QE 31-08-2025 2 /15…" at bounding box center [548, 72] width 1035 height 37
copy div "M12 - CARADISE FOODS LIMITED"
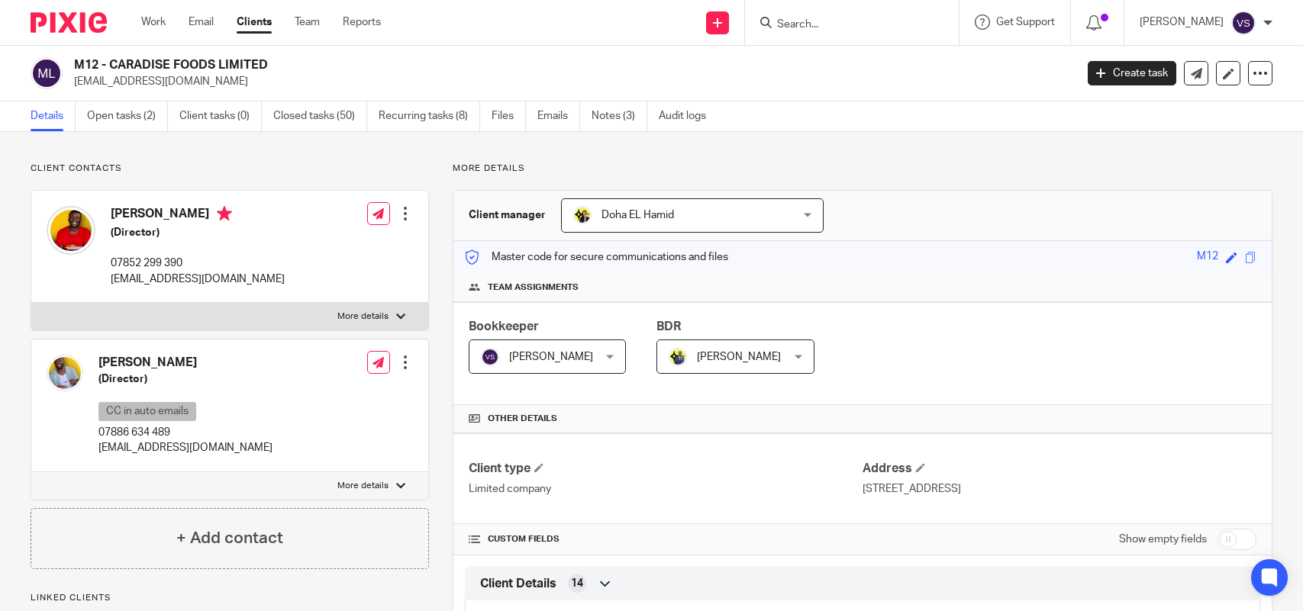
click at [120, 116] on link "Open tasks (2)" at bounding box center [127, 117] width 81 height 30
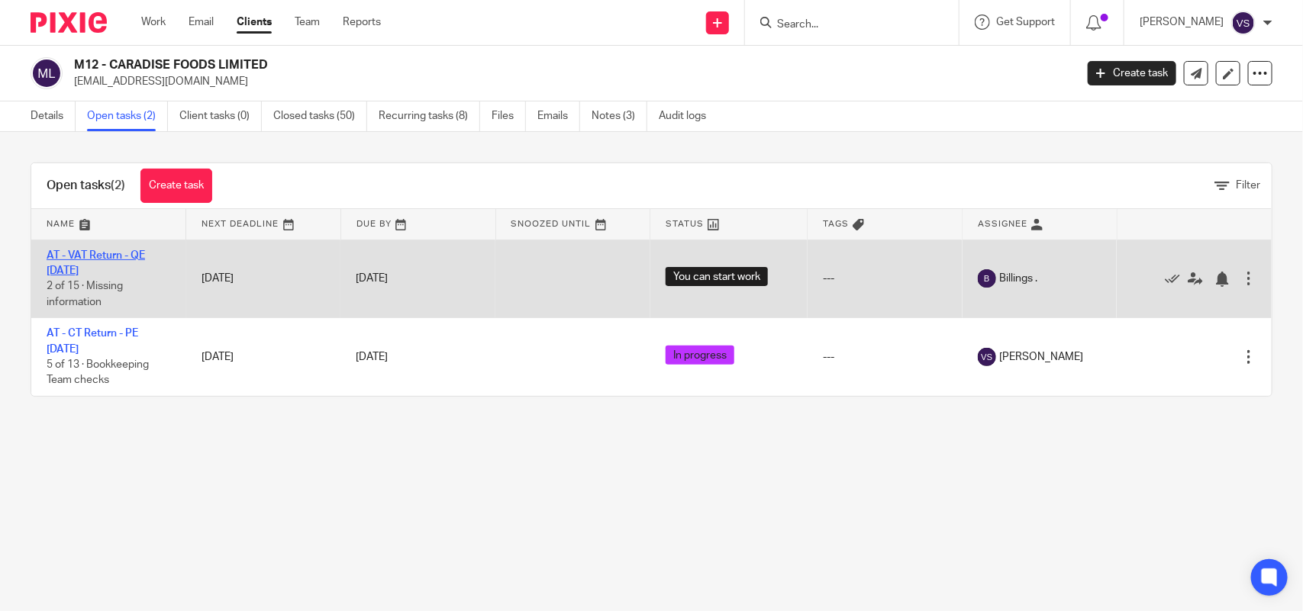
click at [102, 254] on link "AT - VAT Return - QE [DATE]" at bounding box center [96, 263] width 98 height 26
